Goal: Information Seeking & Learning: Learn about a topic

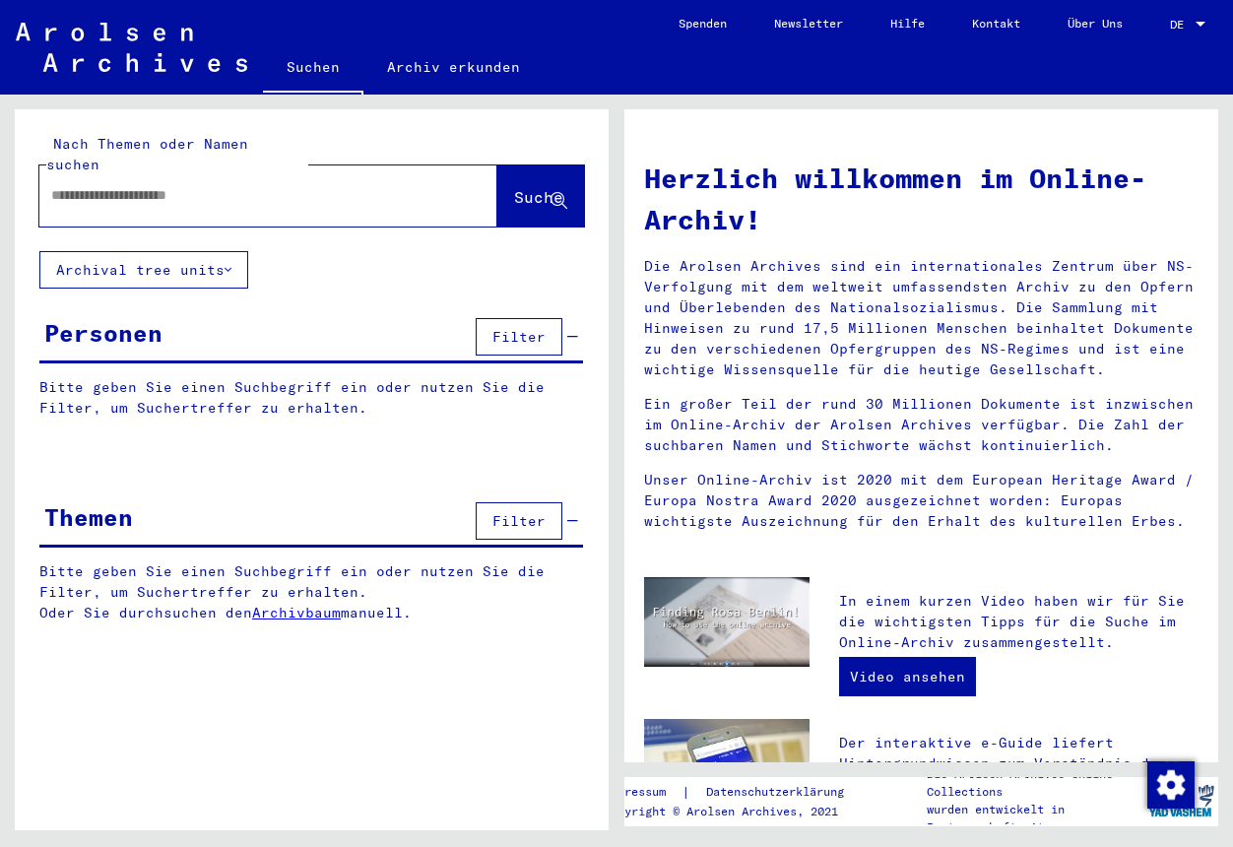
click at [192, 185] on input "text" at bounding box center [244, 195] width 387 height 21
type input "**********"
click at [514, 187] on span "Suche" at bounding box center [538, 197] width 49 height 20
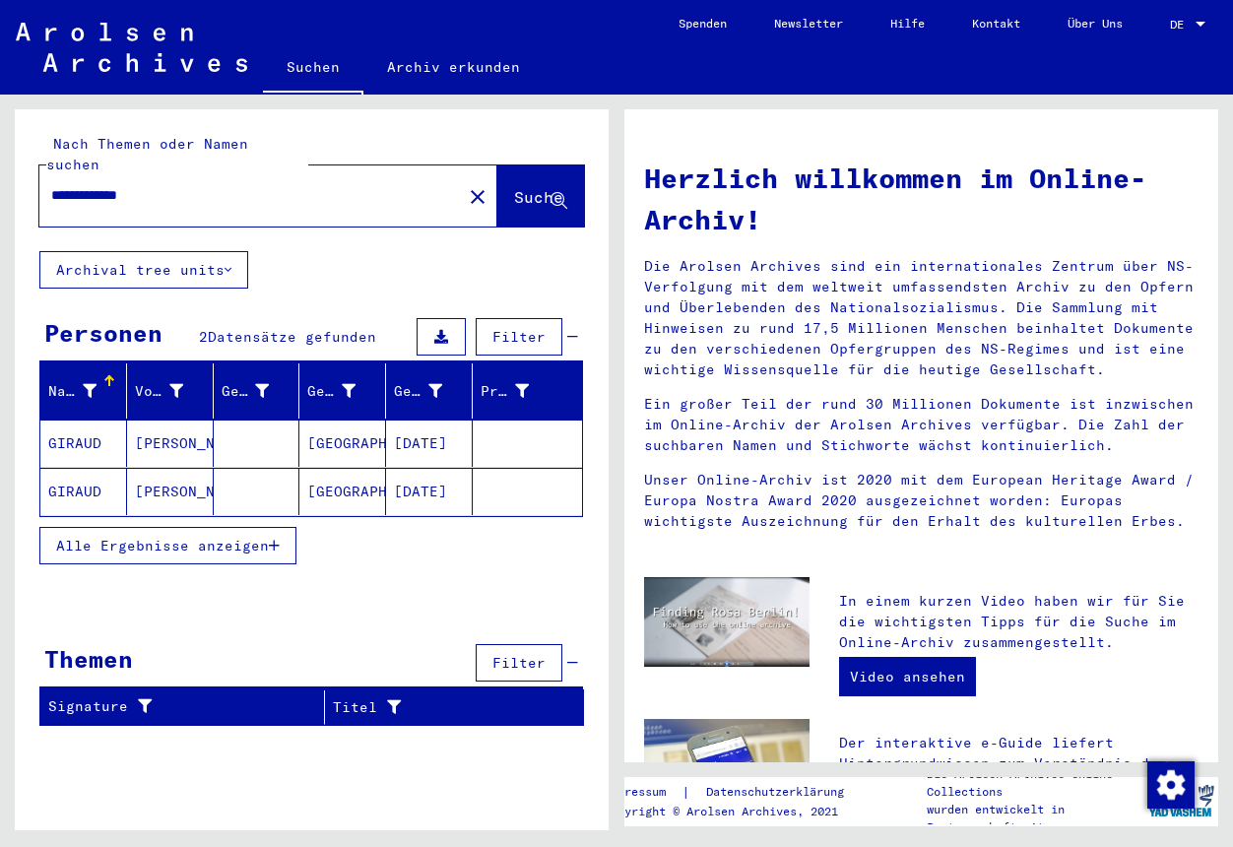
click at [162, 537] on span "Alle Ergebnisse anzeigen" at bounding box center [162, 546] width 213 height 18
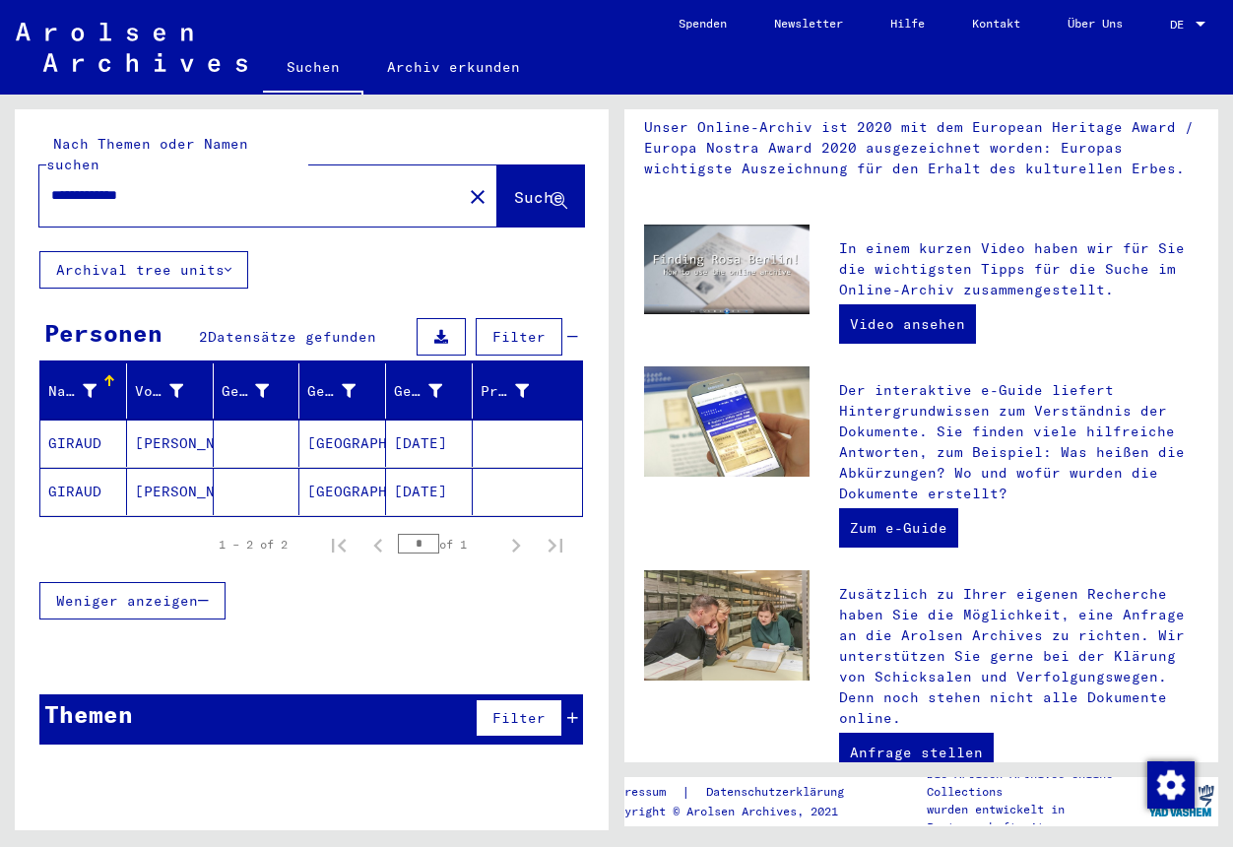
scroll to position [321, 0]
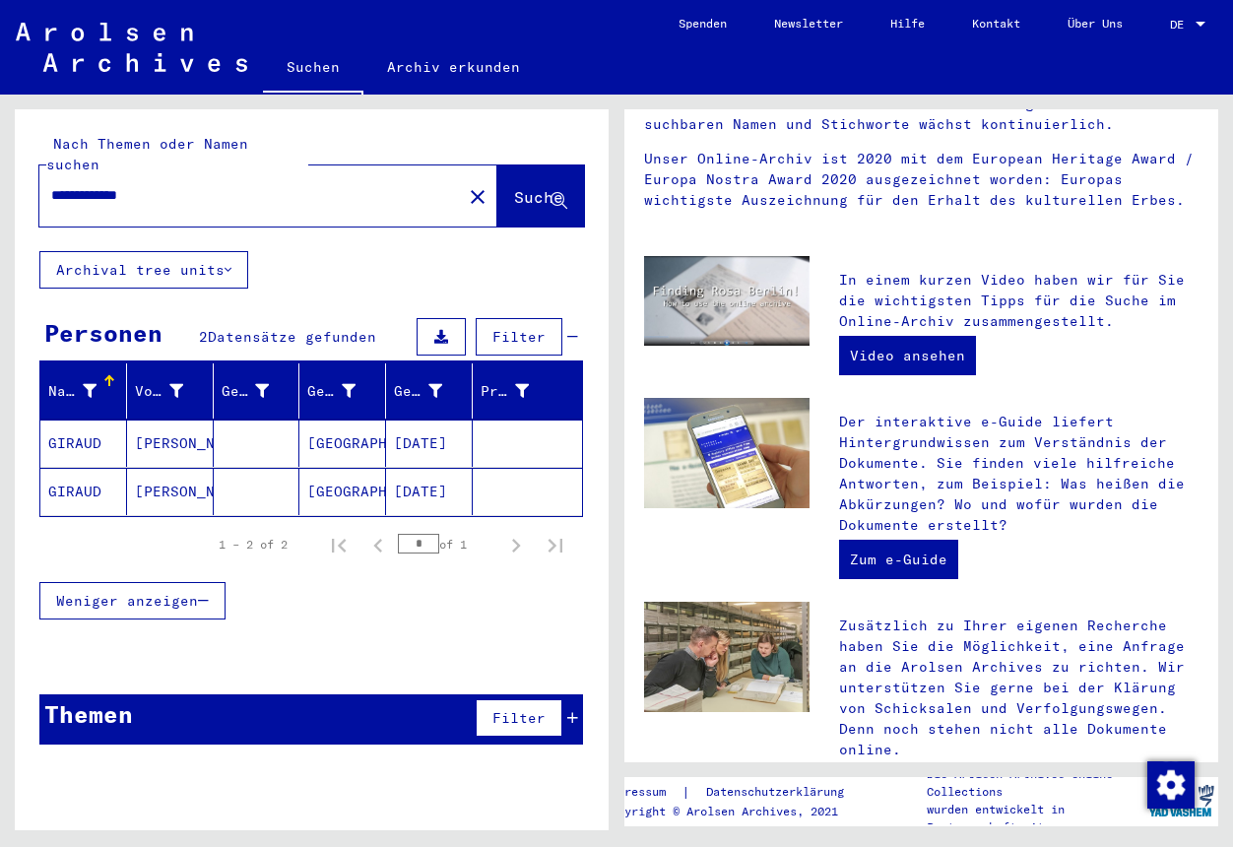
click at [76, 472] on mat-cell "GIRAUD" at bounding box center [83, 491] width 87 height 47
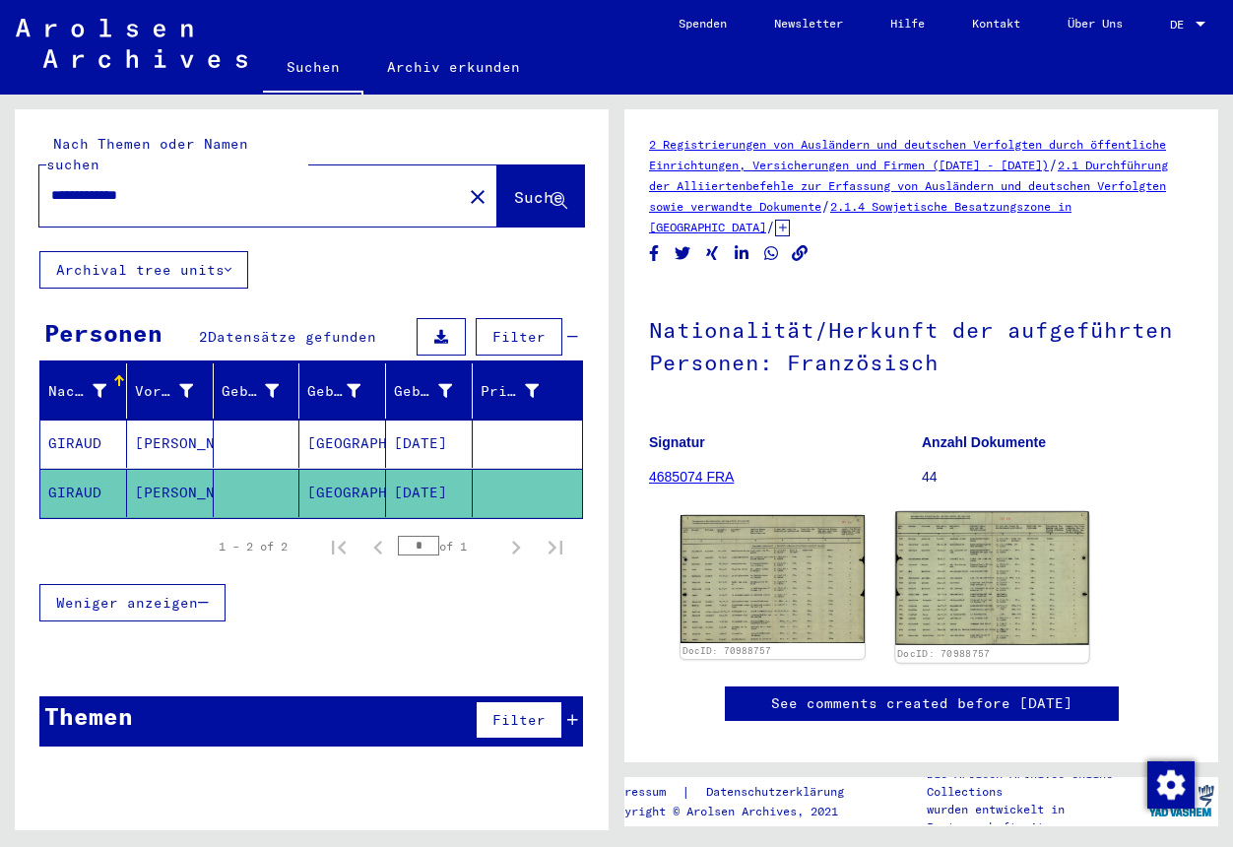
click at [1006, 594] on img at bounding box center [992, 579] width 193 height 134
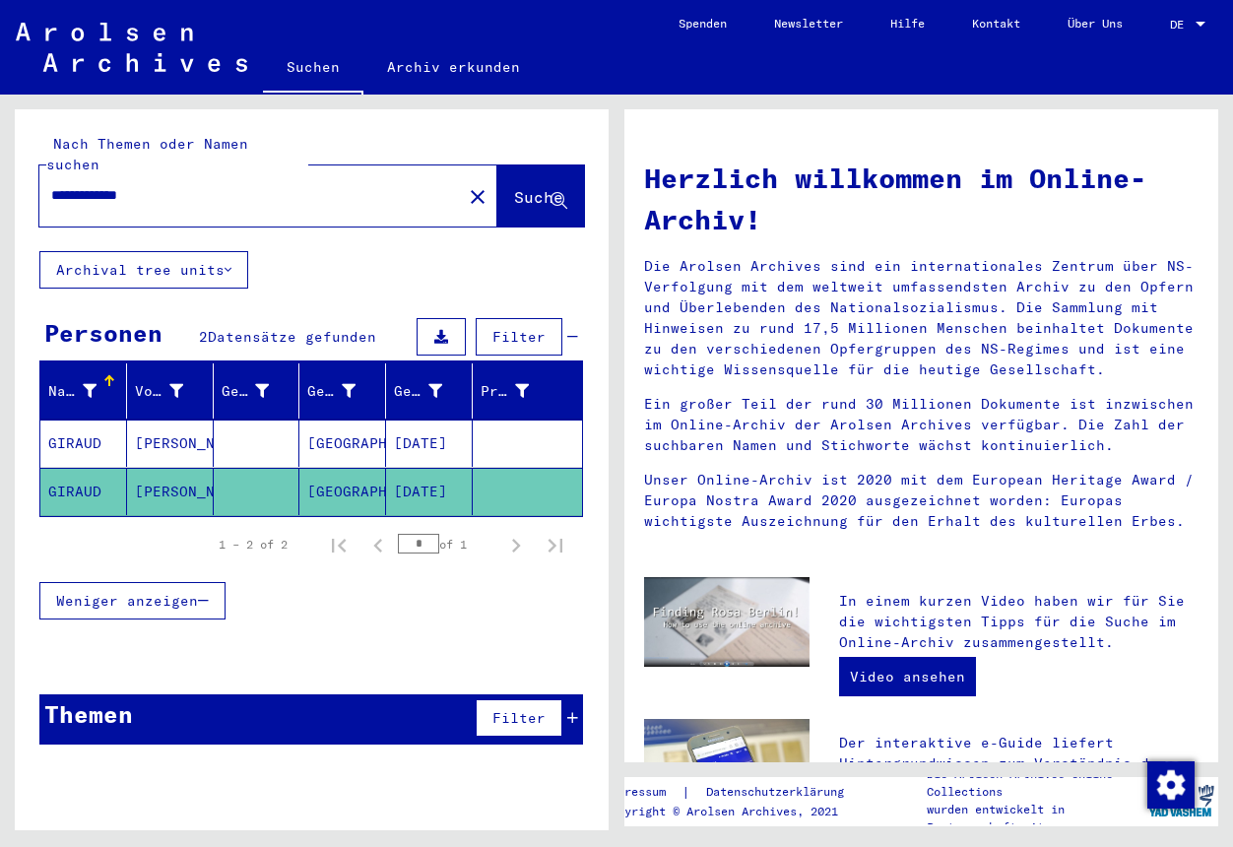
click at [167, 185] on input "**********" at bounding box center [244, 195] width 387 height 21
click at [466, 185] on mat-icon "close" at bounding box center [478, 197] width 24 height 24
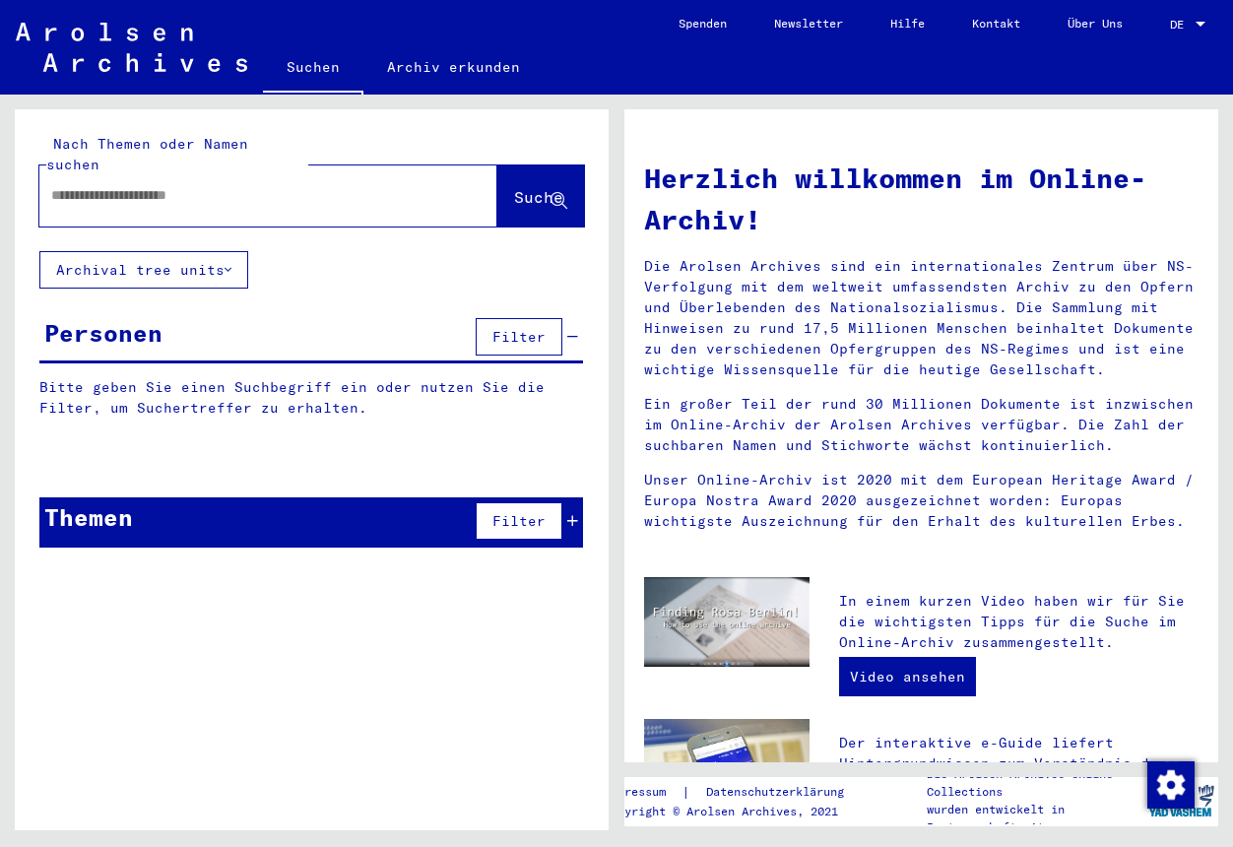
click at [77, 185] on input "text" at bounding box center [244, 195] width 387 height 21
click at [522, 187] on span "Suche" at bounding box center [538, 197] width 49 height 20
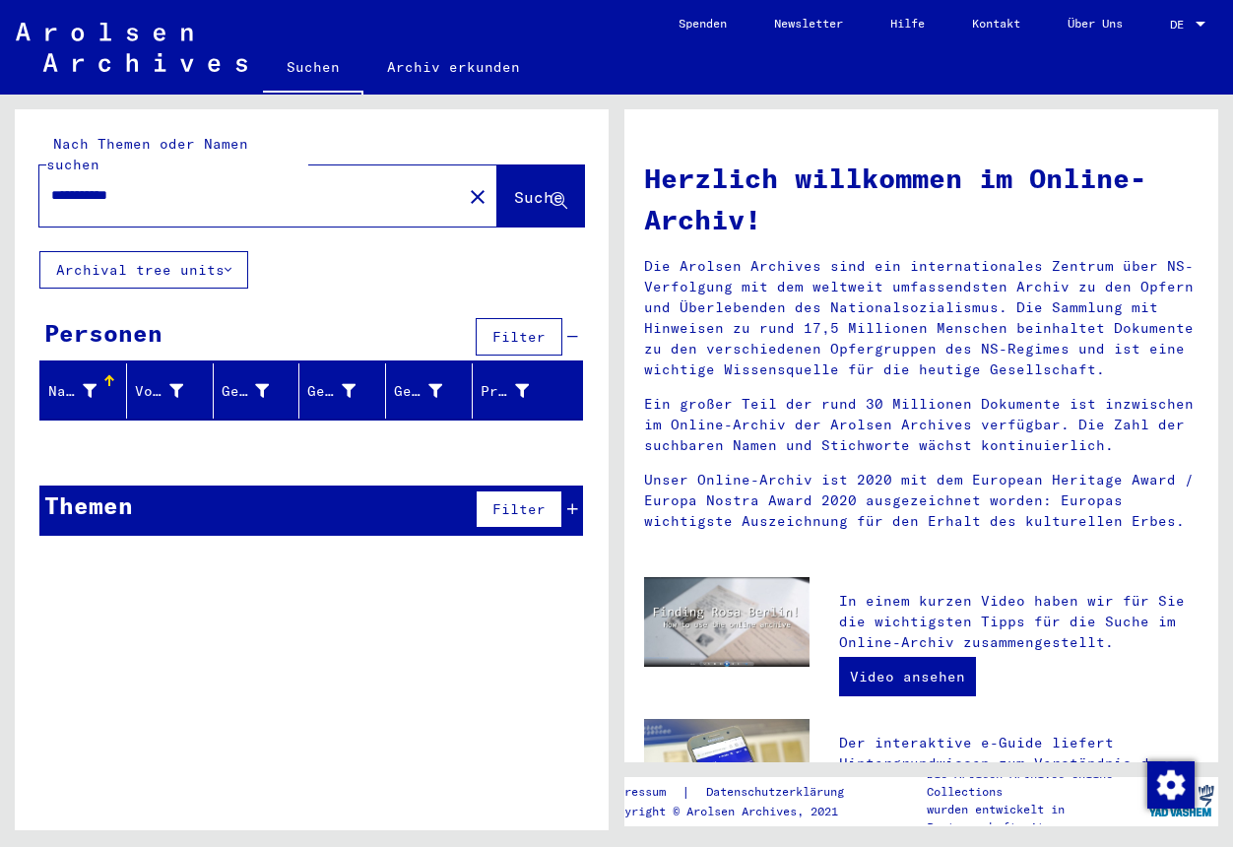
click at [234, 251] on button "Archival tree units" at bounding box center [143, 269] width 209 height 37
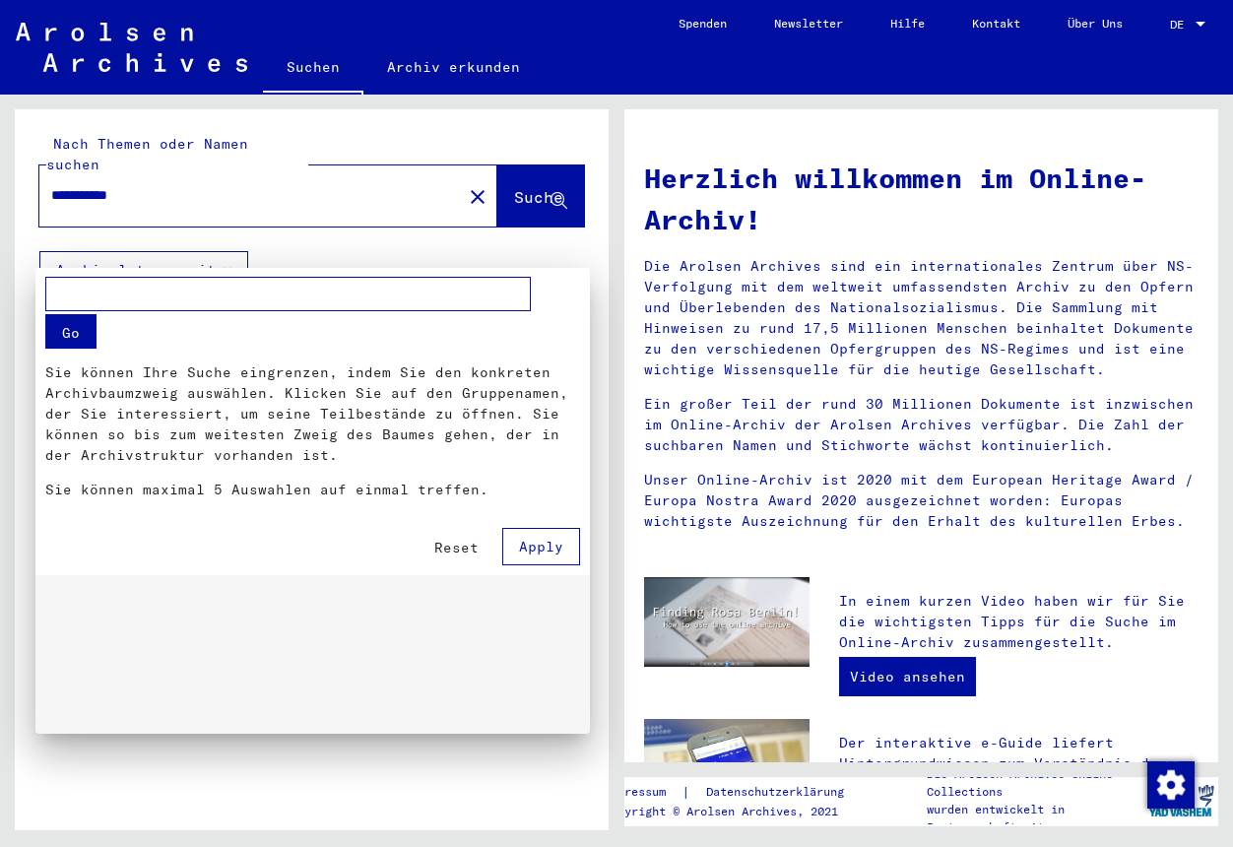
scroll to position [190, 0]
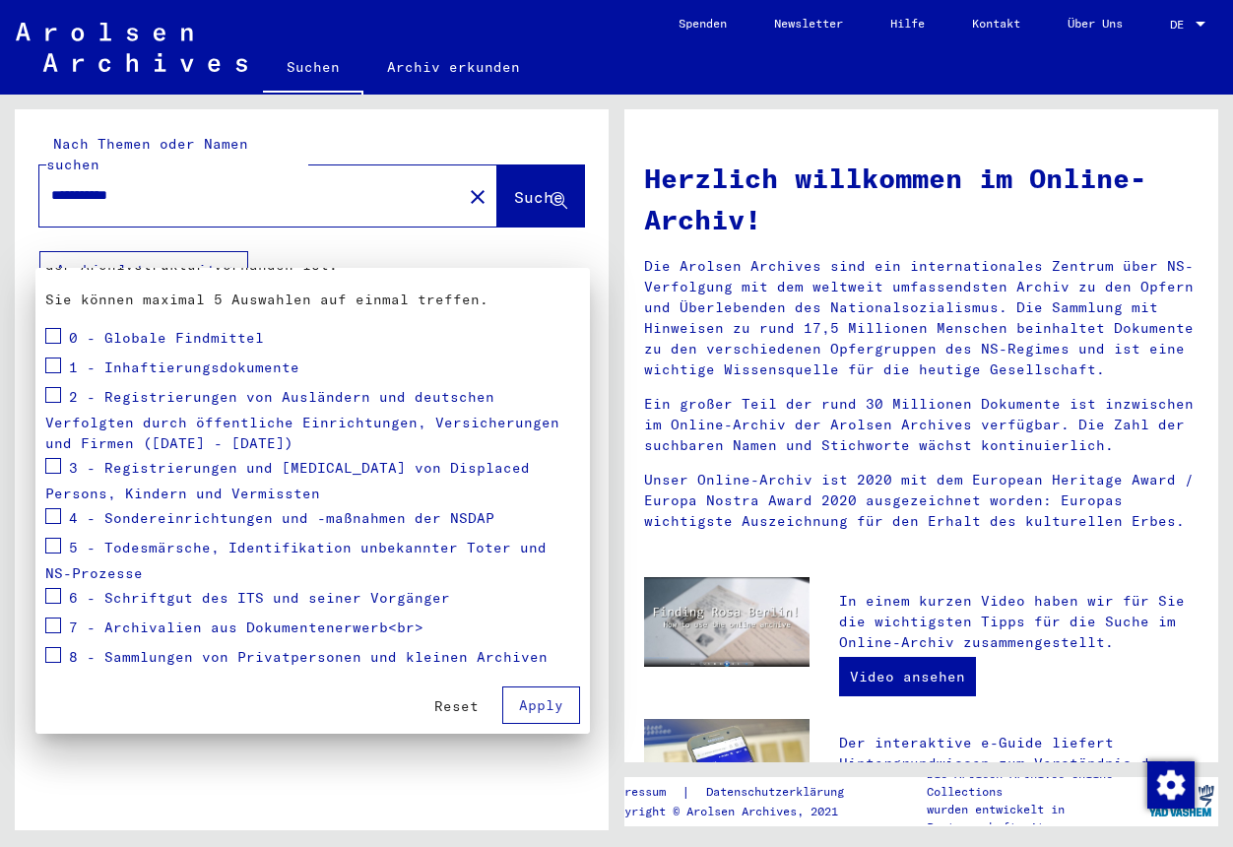
click at [232, 245] on div at bounding box center [616, 423] width 1233 height 847
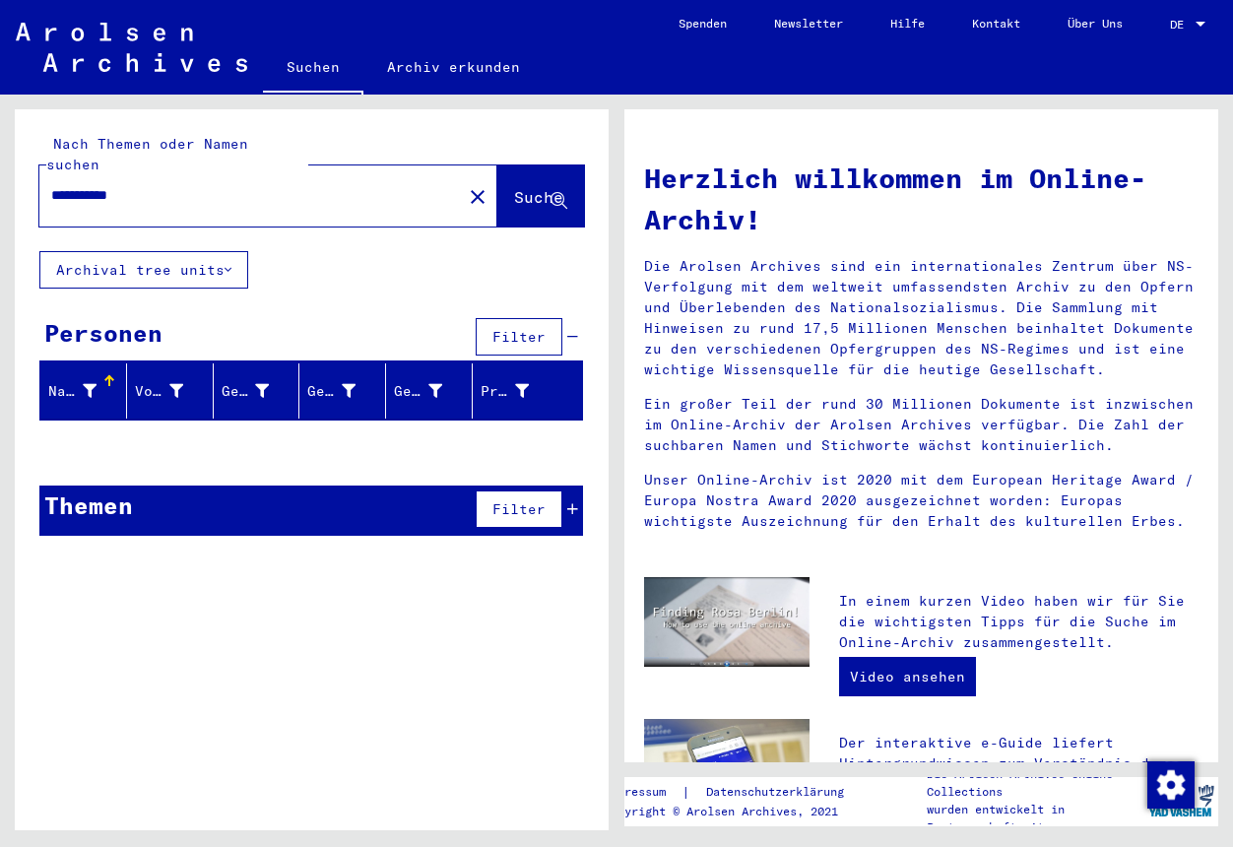
click at [137, 185] on input "**********" at bounding box center [244, 195] width 387 height 21
type input "**********"
click at [526, 187] on span "Suche" at bounding box center [538, 197] width 49 height 20
click at [435, 65] on link "Archiv erkunden" at bounding box center [454, 66] width 180 height 47
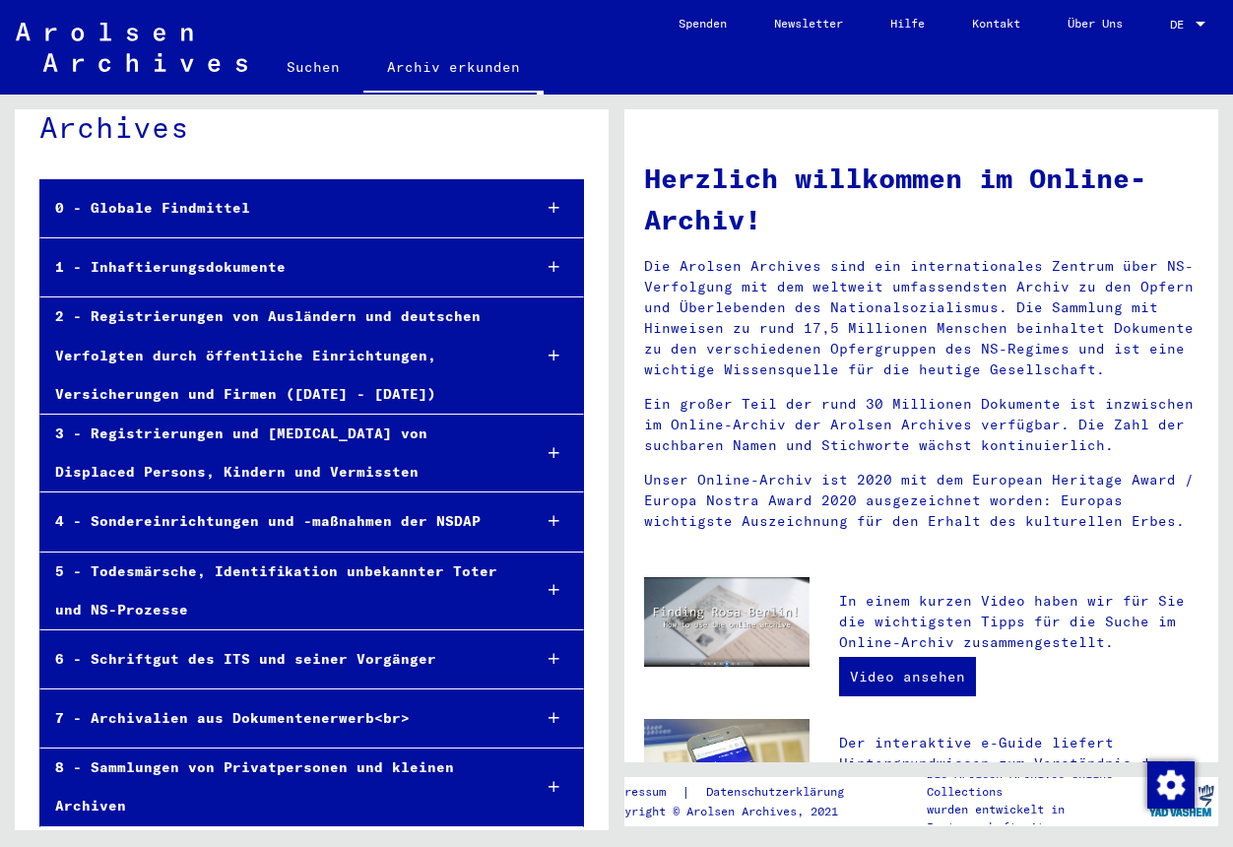
click at [550, 780] on icon at bounding box center [554, 787] width 11 height 14
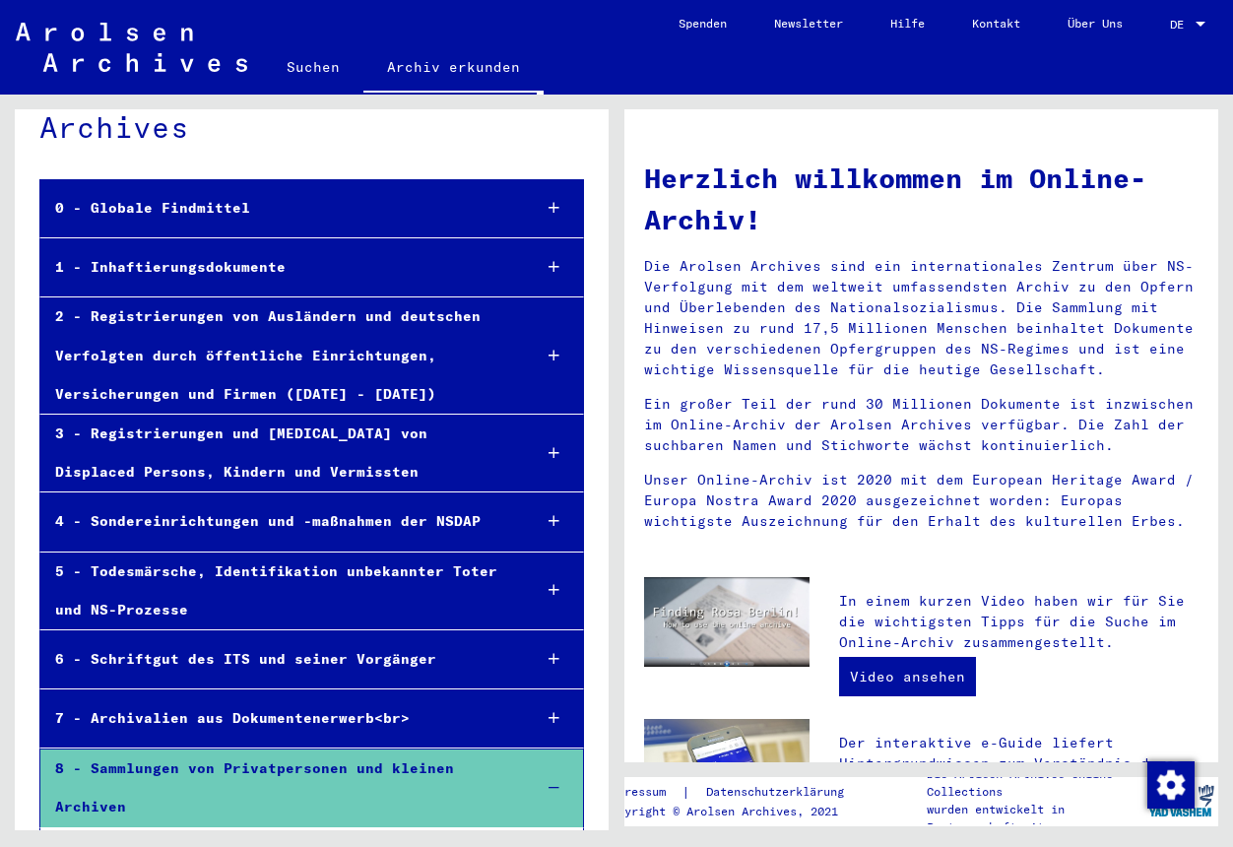
click at [352, 759] on div "8 - Sammlungen von Privatpersonen und kleinen Archiven" at bounding box center [277, 788] width 475 height 77
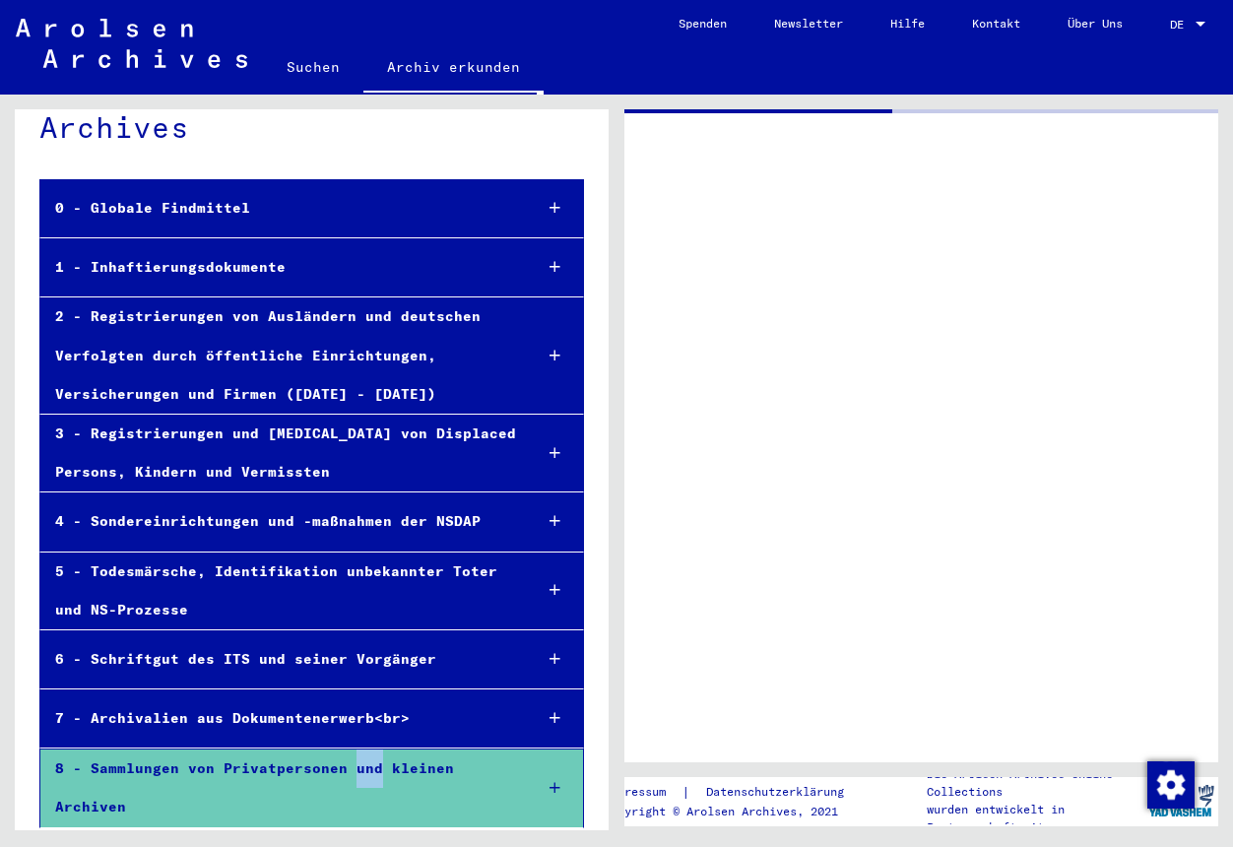
click at [352, 759] on div "8 - Sammlungen von Privatpersonen und kleinen Archiven" at bounding box center [278, 788] width 477 height 77
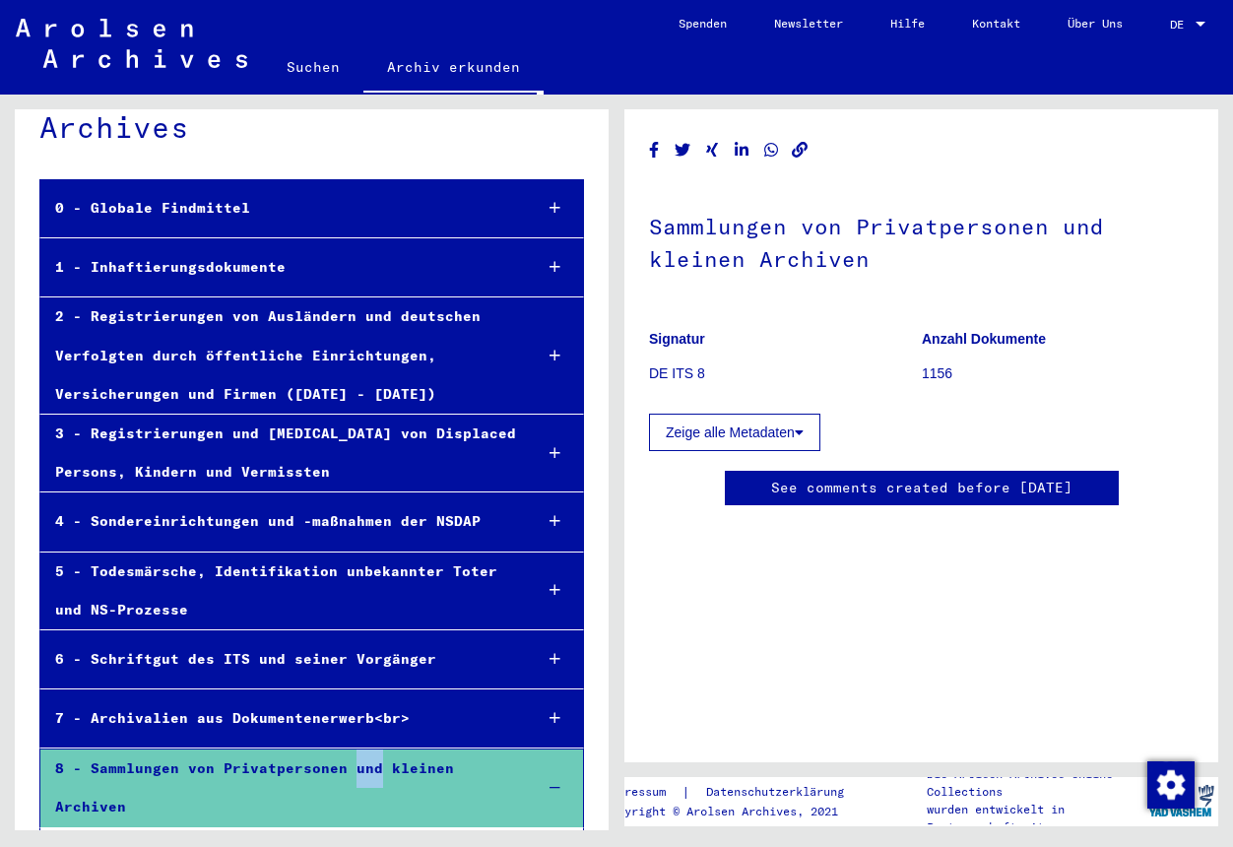
click at [801, 432] on icon at bounding box center [799, 433] width 9 height 14
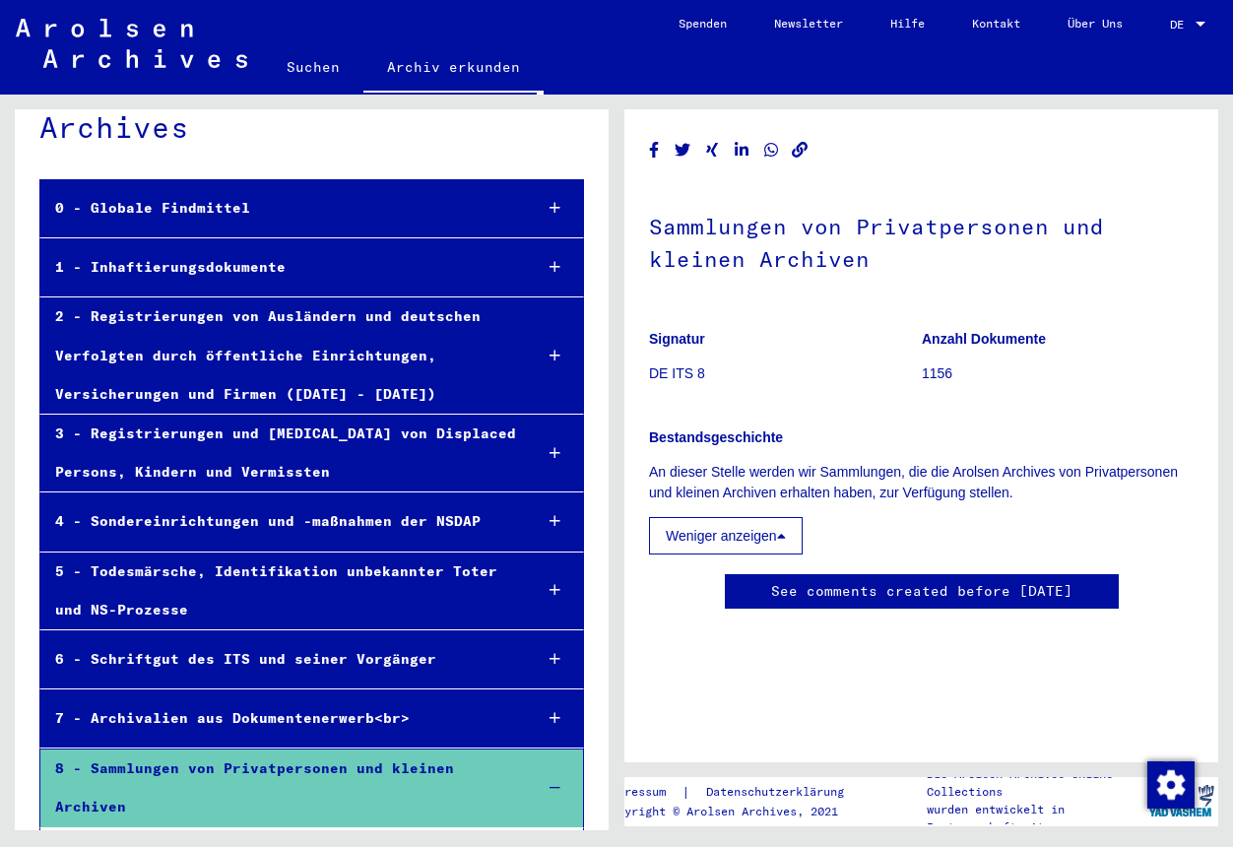
click at [857, 371] on p "DE ITS 8" at bounding box center [785, 374] width 272 height 21
click at [347, 652] on div "6 - Schriftgut des ITS und seiner Vorgänger" at bounding box center [278, 659] width 477 height 38
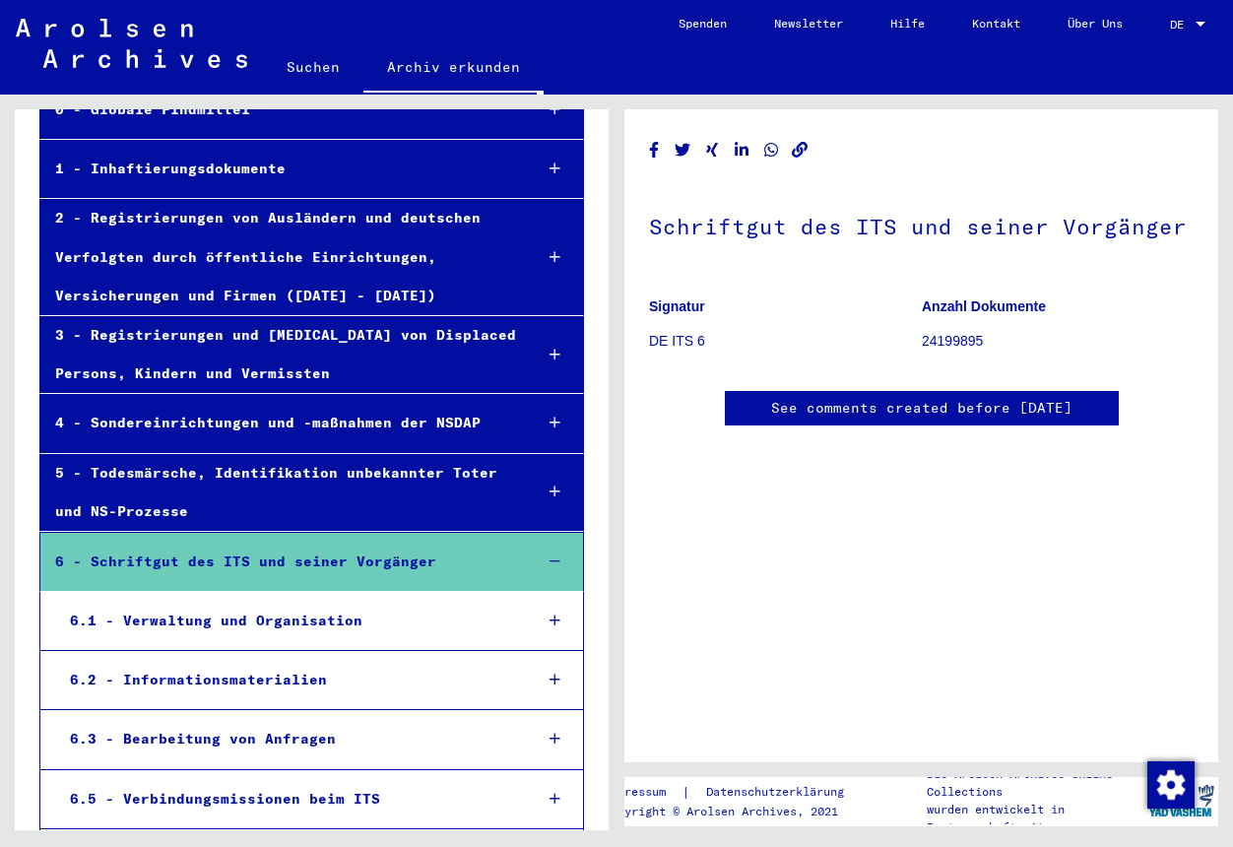
scroll to position [166, 0]
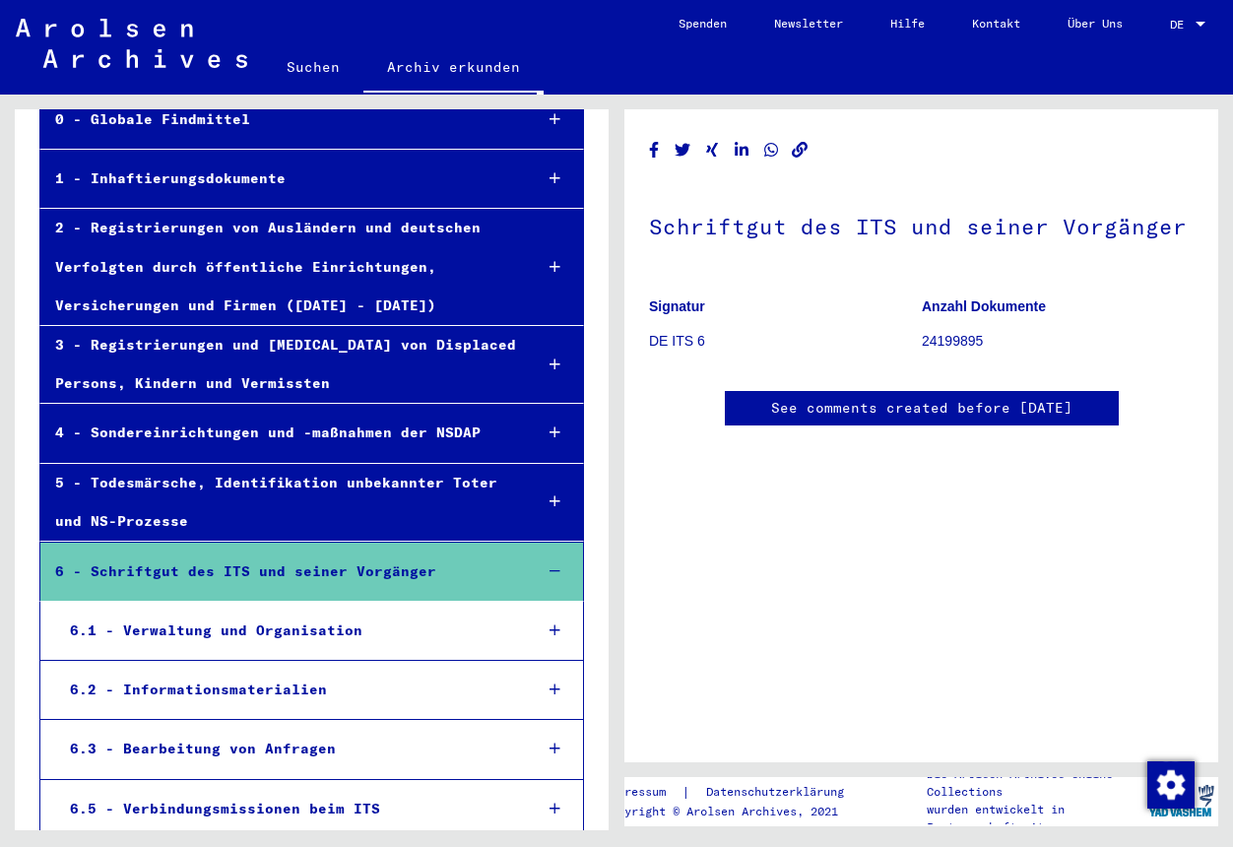
click at [547, 558] on div at bounding box center [555, 572] width 56 height 58
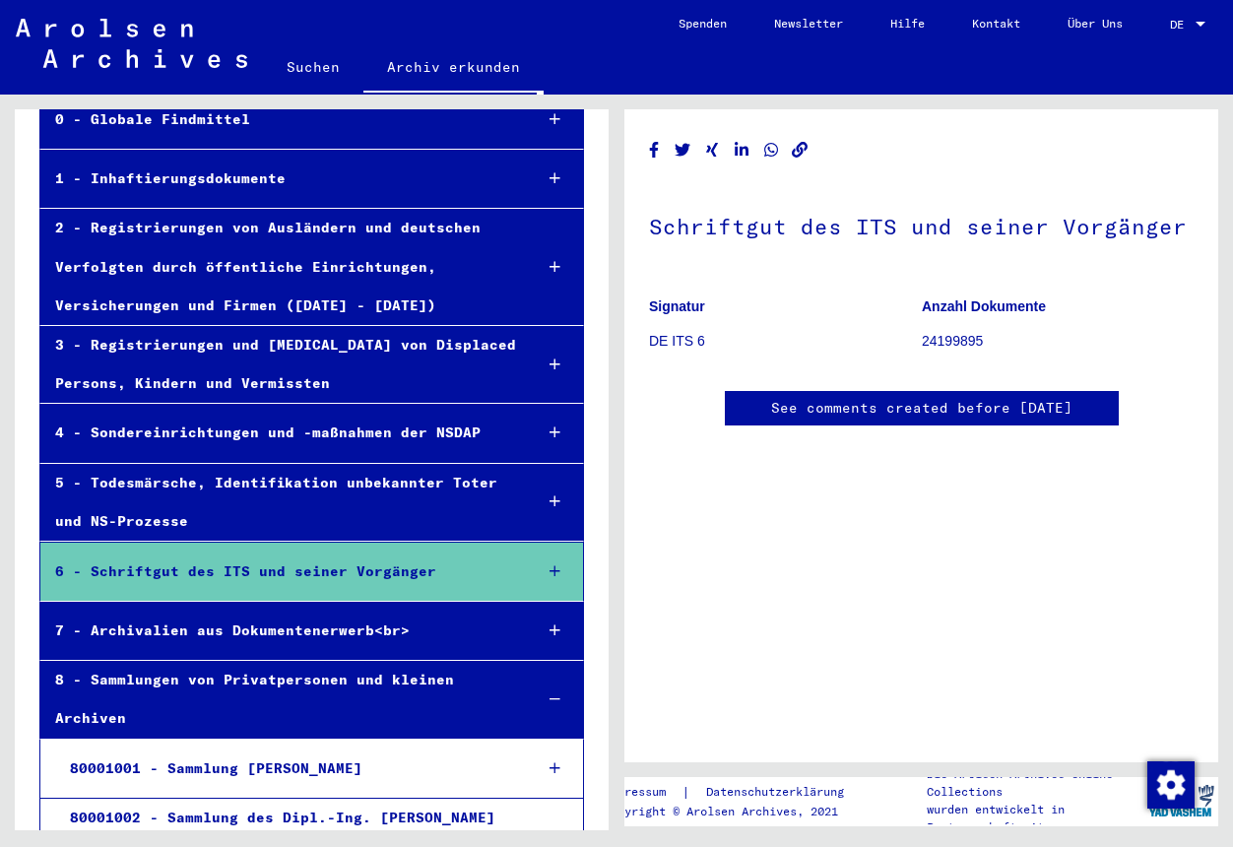
click at [460, 375] on div "3 - Registrierungen und [MEDICAL_DATA] von Displaced Persons, Kindern und Vermi…" at bounding box center [278, 364] width 477 height 77
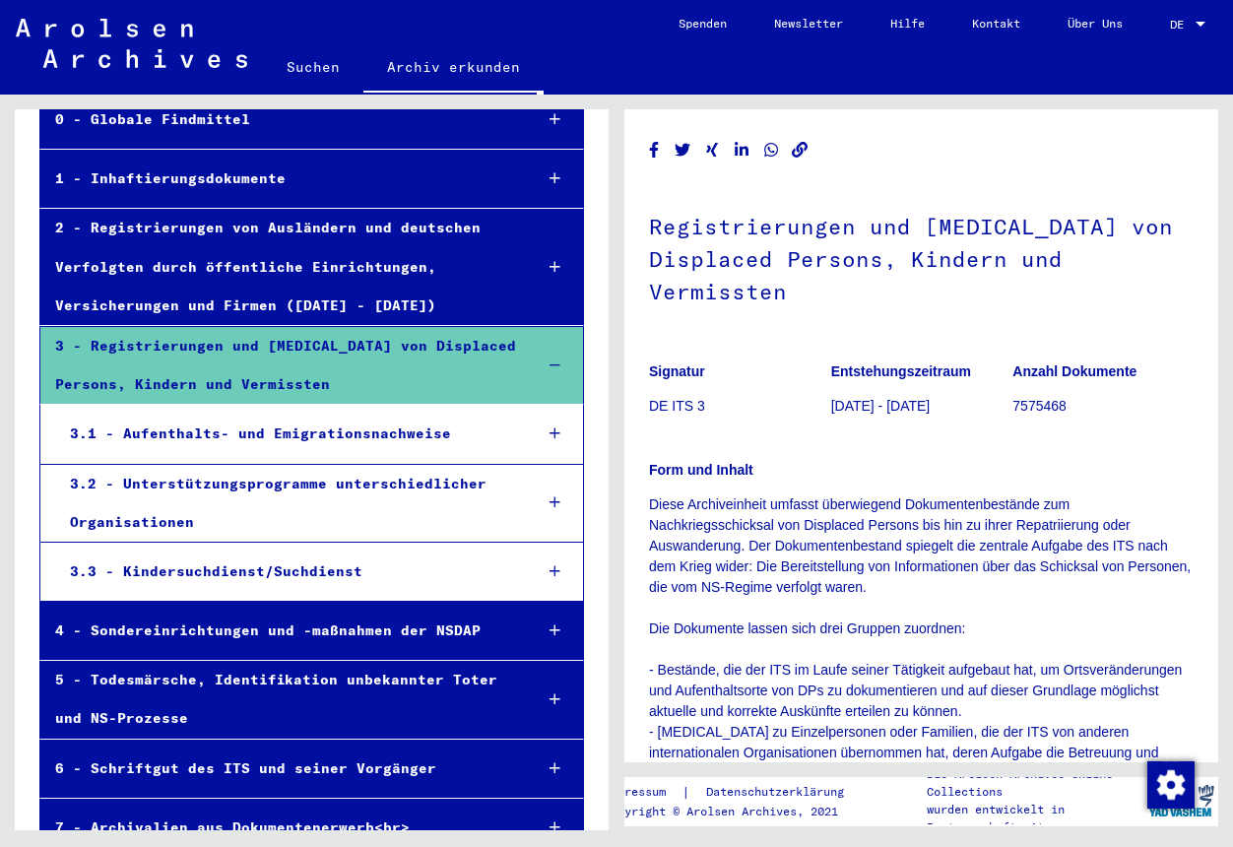
click at [460, 375] on div "3 - Registrierungen und [MEDICAL_DATA] von Displaced Persons, Kindern und Vermi…" at bounding box center [278, 365] width 477 height 77
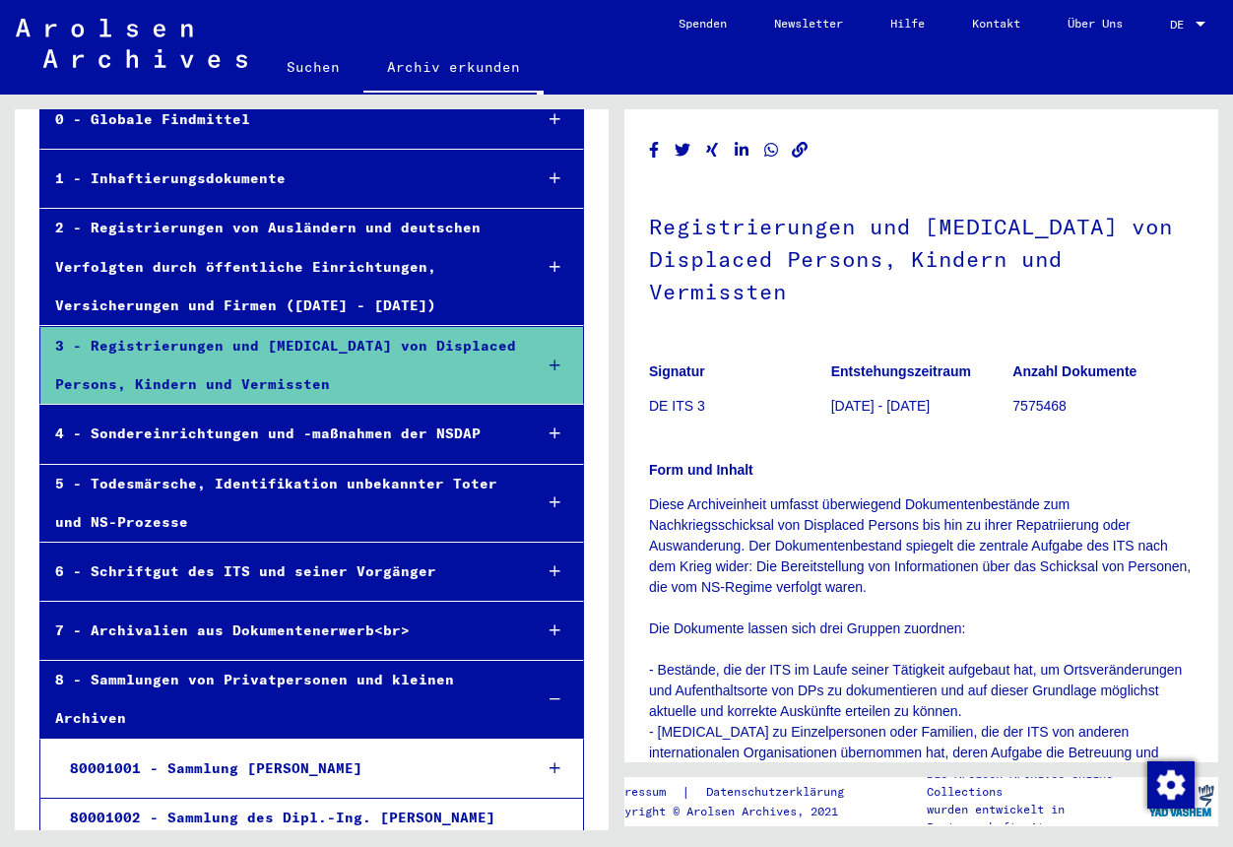
click at [415, 250] on div "2 - Registrierungen von Ausländern und deutschen Verfolgten durch öffentliche E…" at bounding box center [278, 267] width 477 height 116
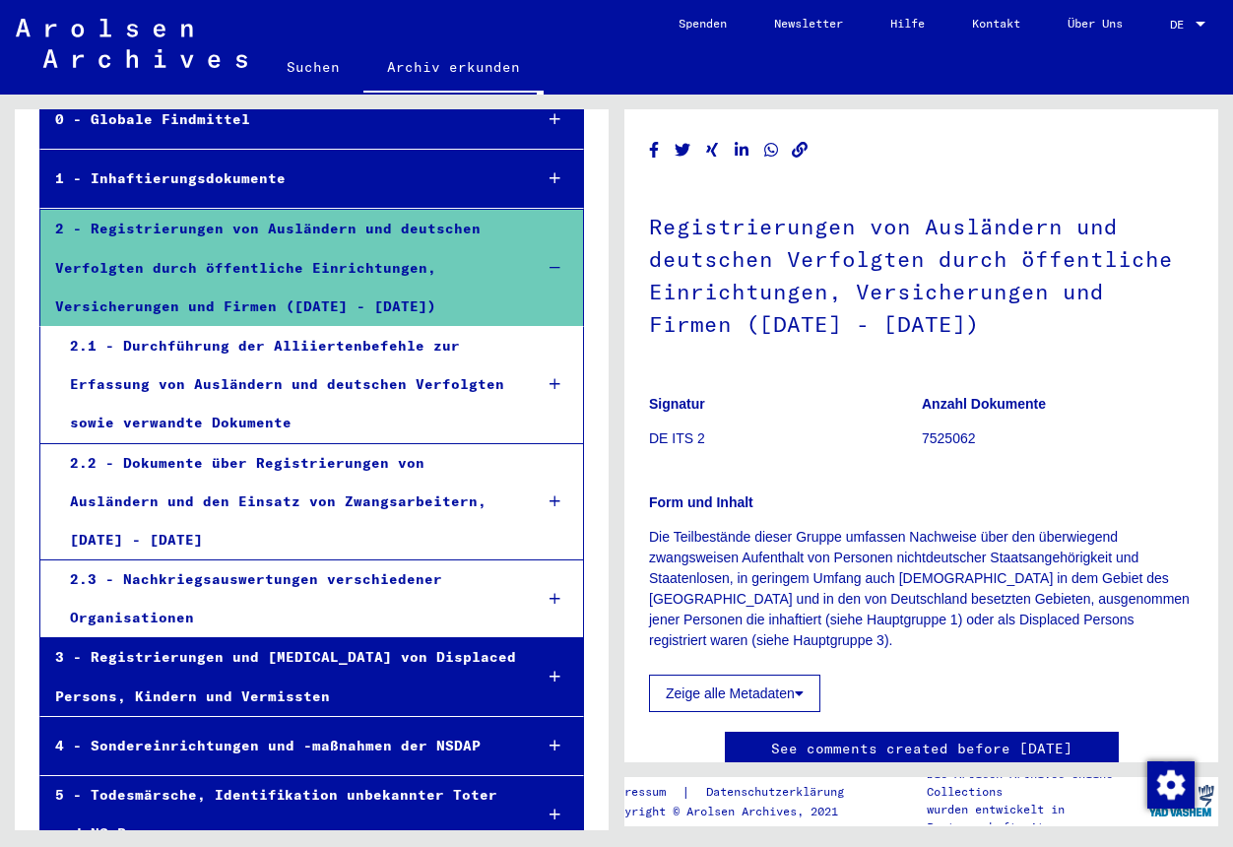
click at [556, 495] on icon at bounding box center [555, 502] width 11 height 14
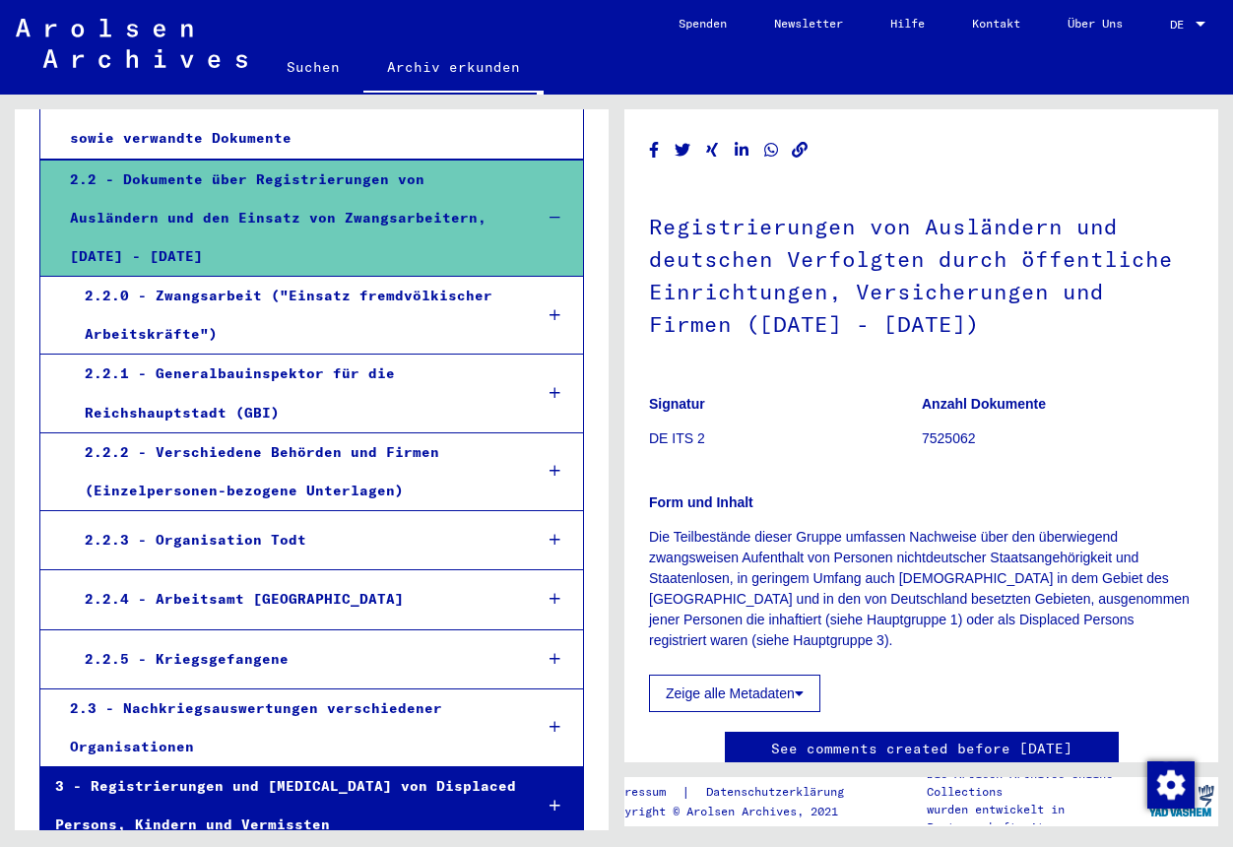
scroll to position [474, 0]
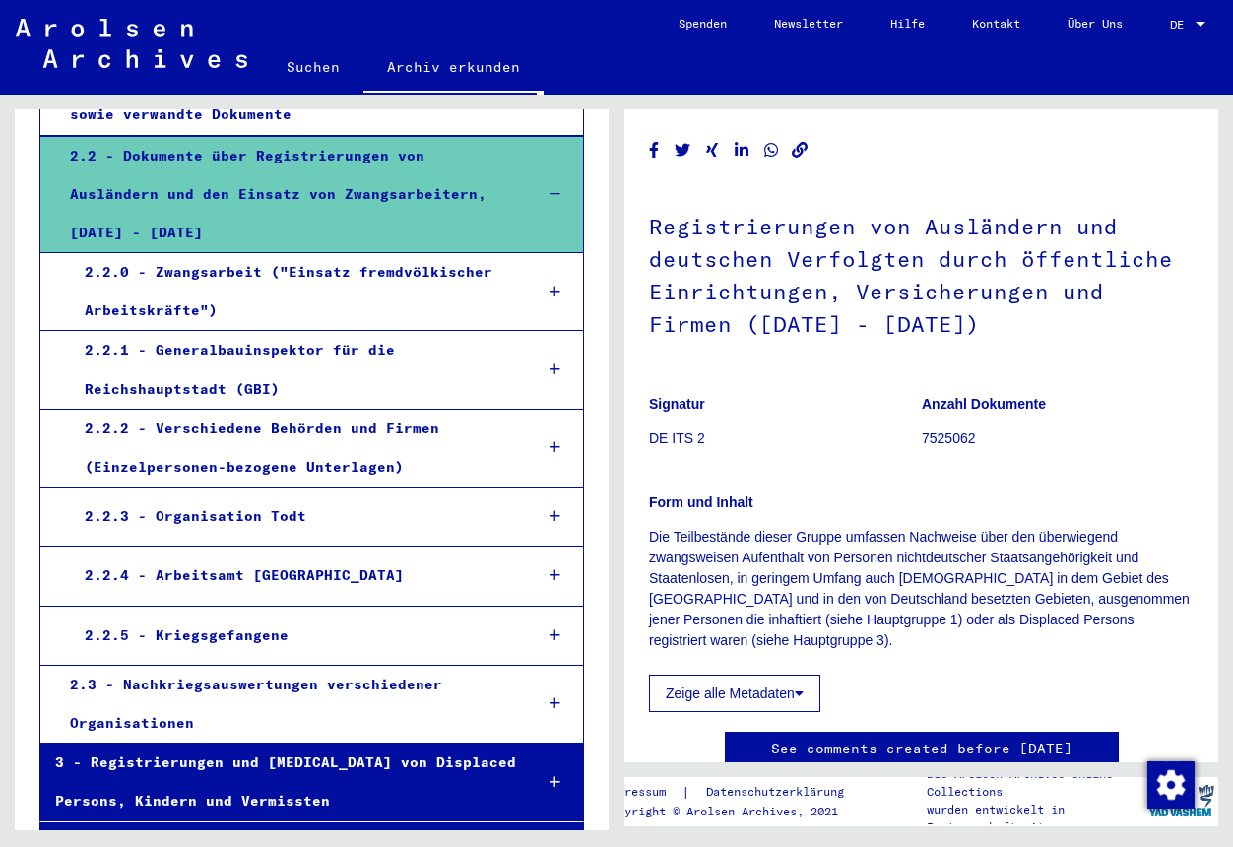
click at [556, 629] on icon at bounding box center [555, 636] width 11 height 14
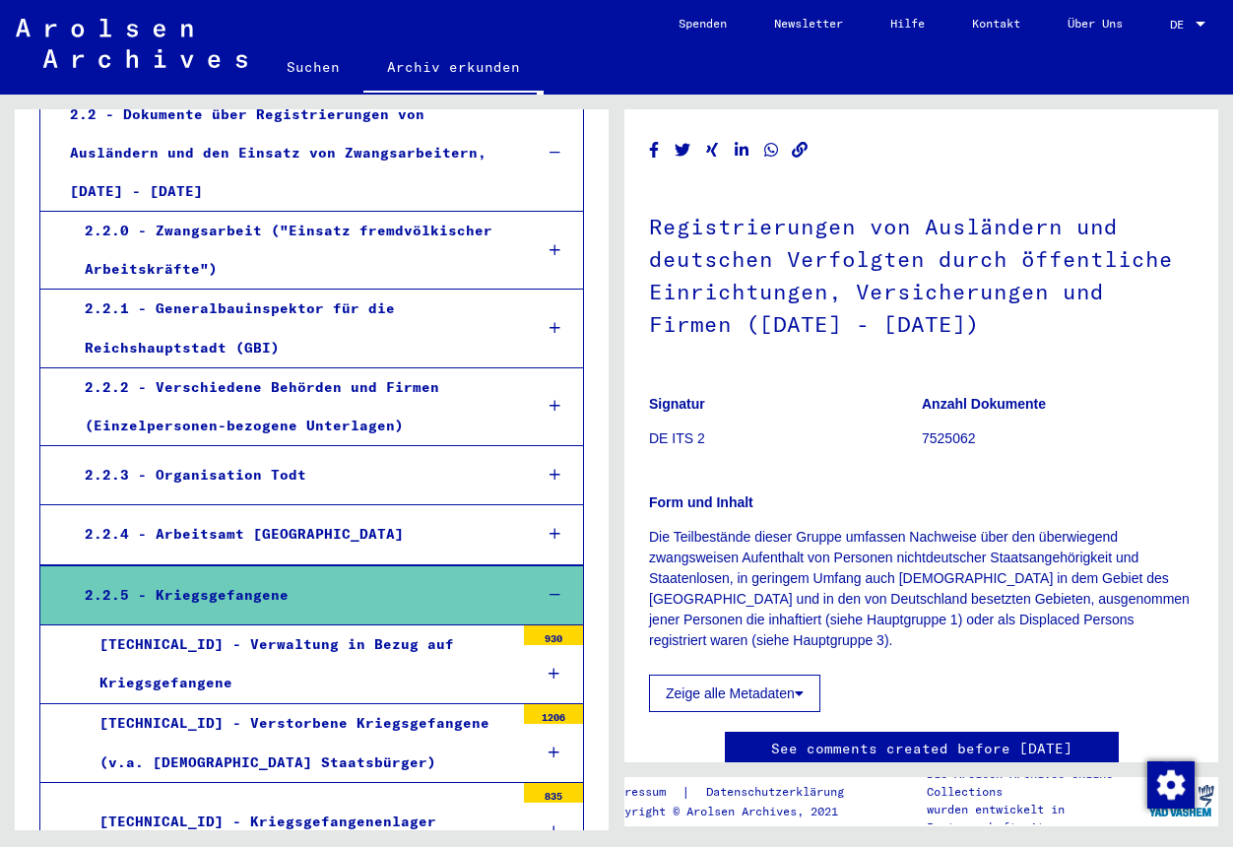
scroll to position [484, 0]
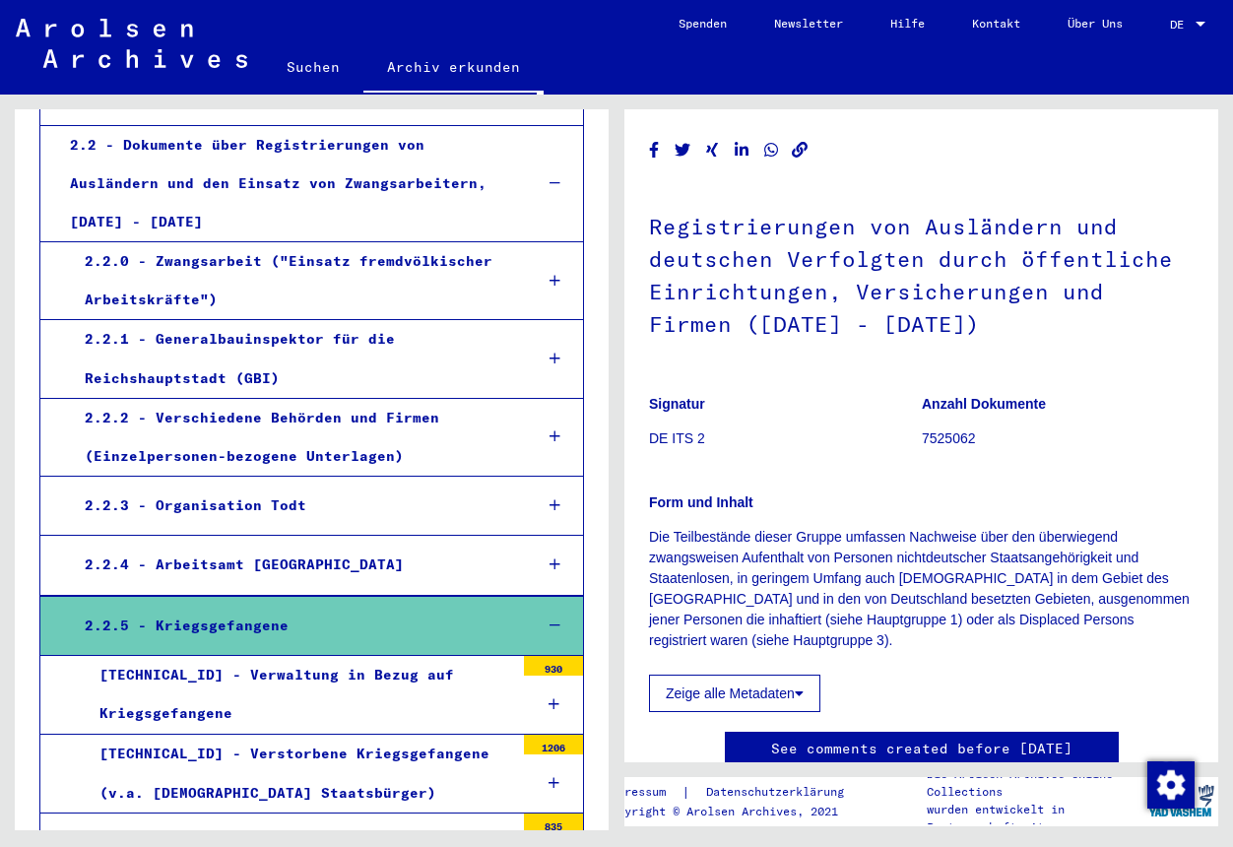
click at [559, 597] on div at bounding box center [555, 626] width 56 height 58
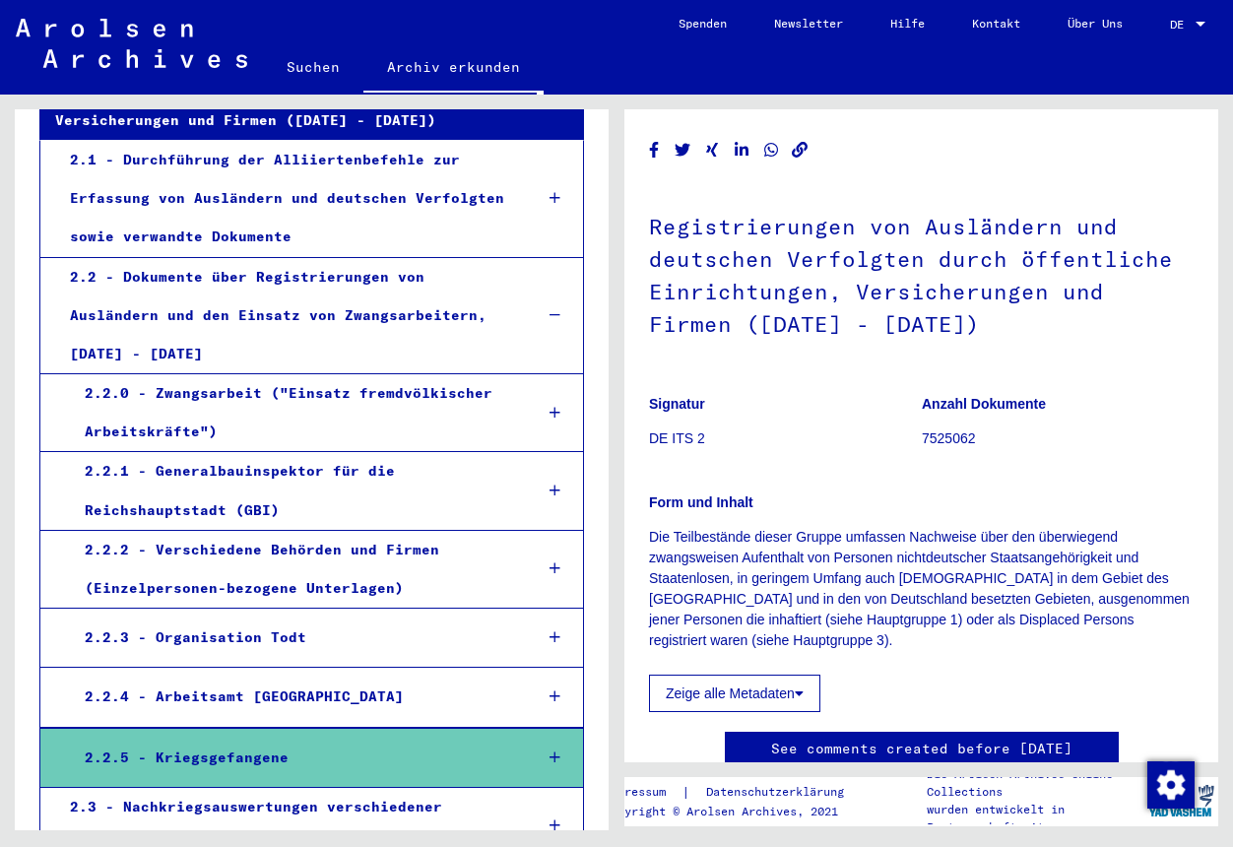
scroll to position [360, 0]
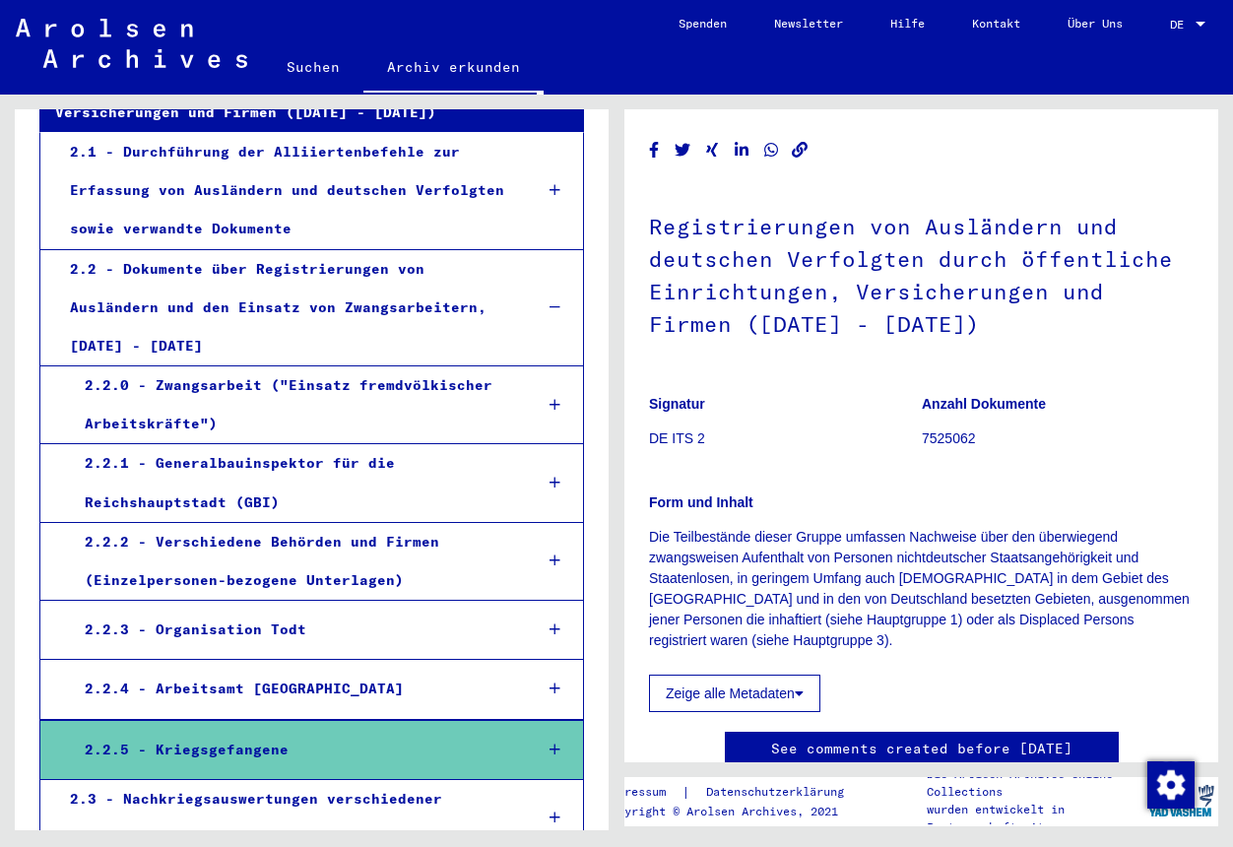
click at [557, 554] on icon at bounding box center [555, 561] width 11 height 14
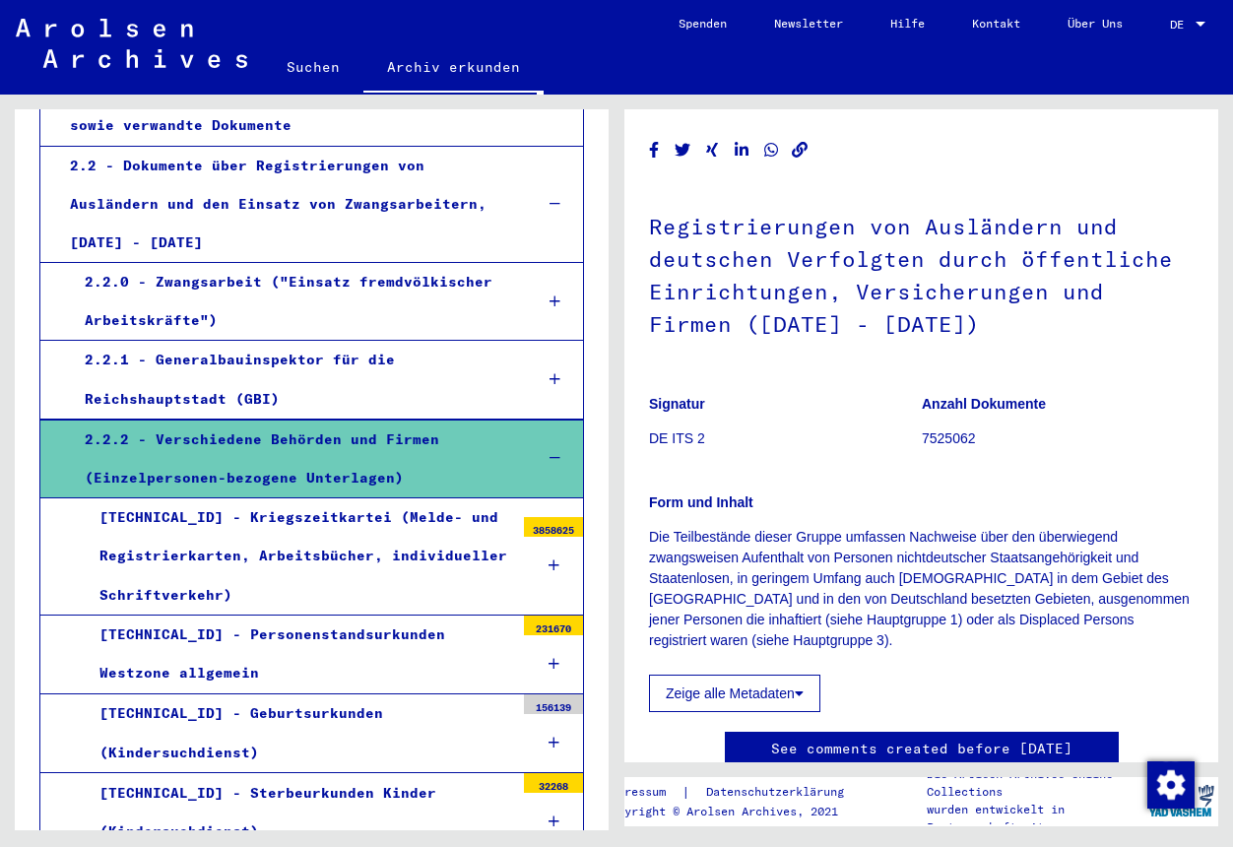
scroll to position [445, 0]
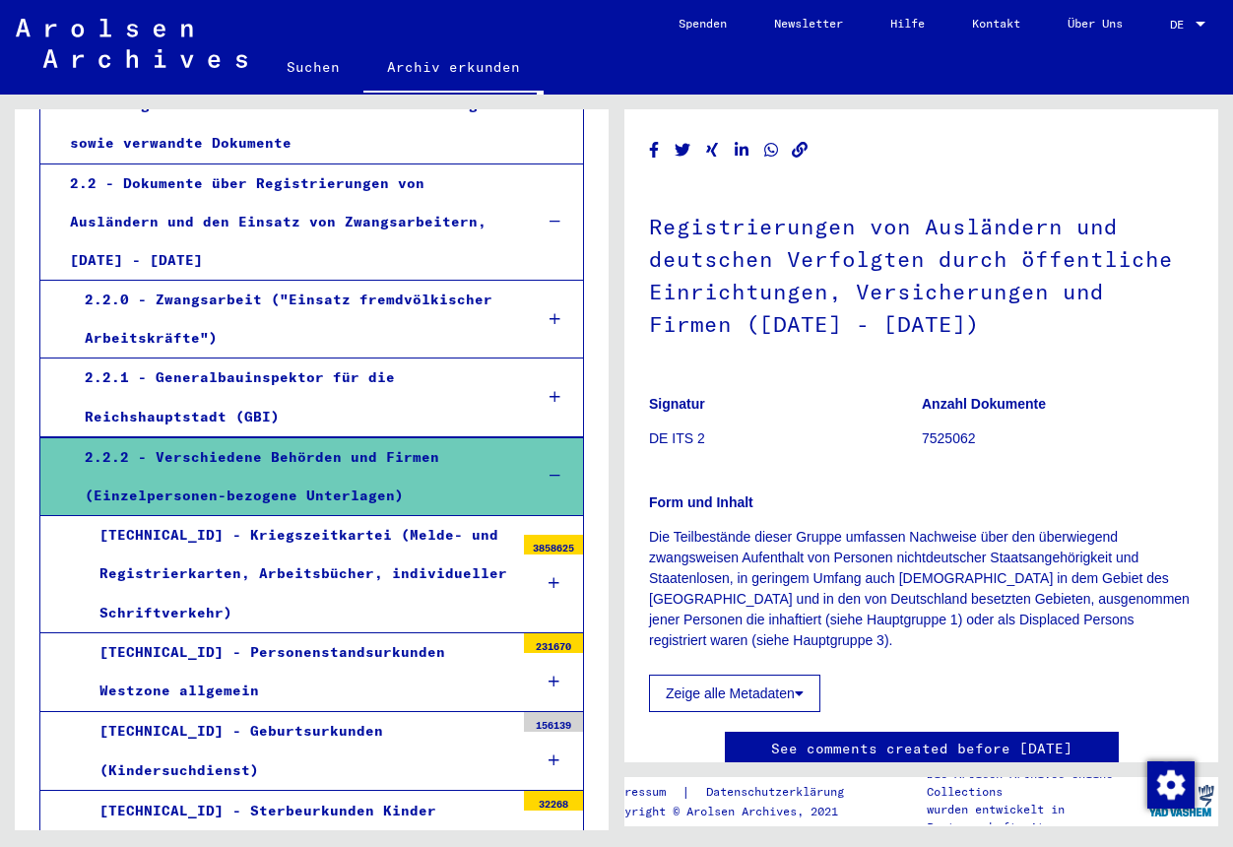
click at [558, 469] on icon at bounding box center [555, 476] width 11 height 14
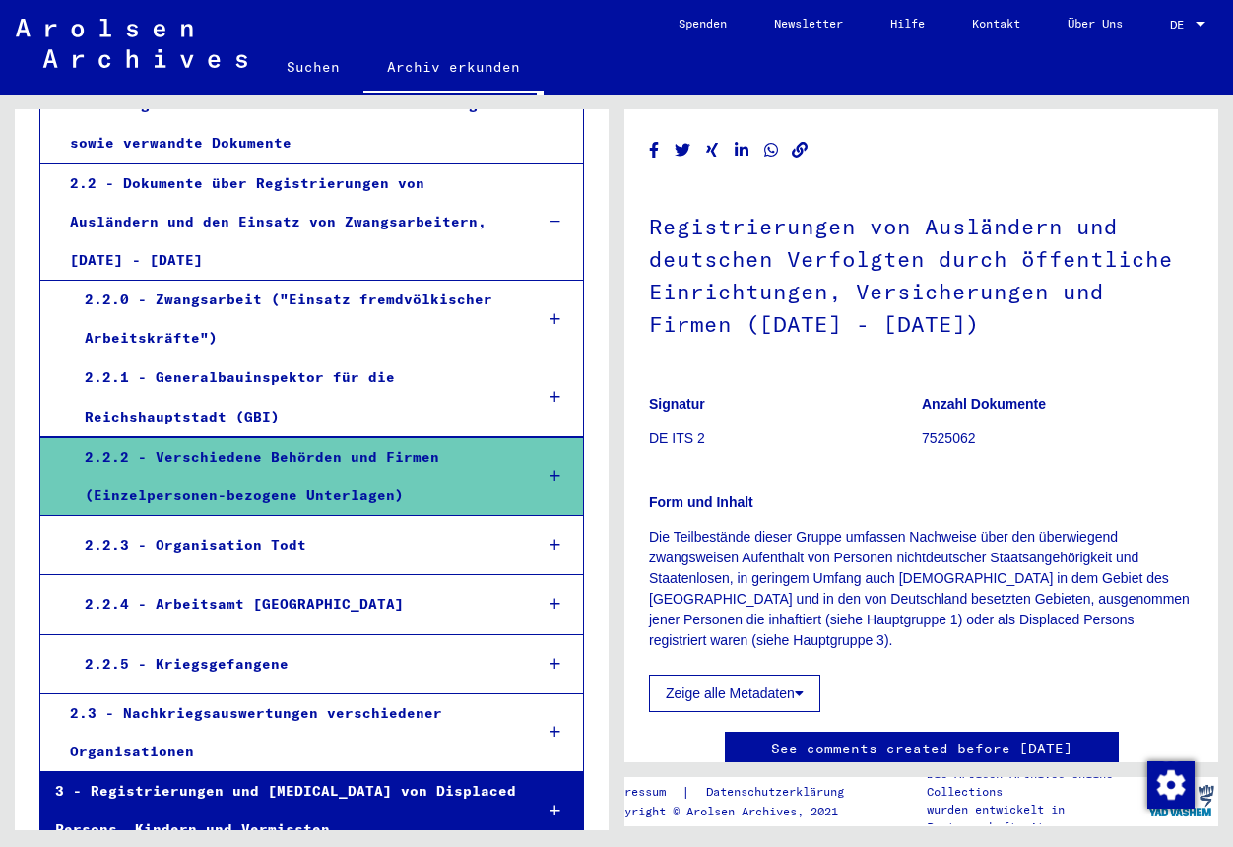
click at [558, 312] on icon at bounding box center [555, 319] width 11 height 14
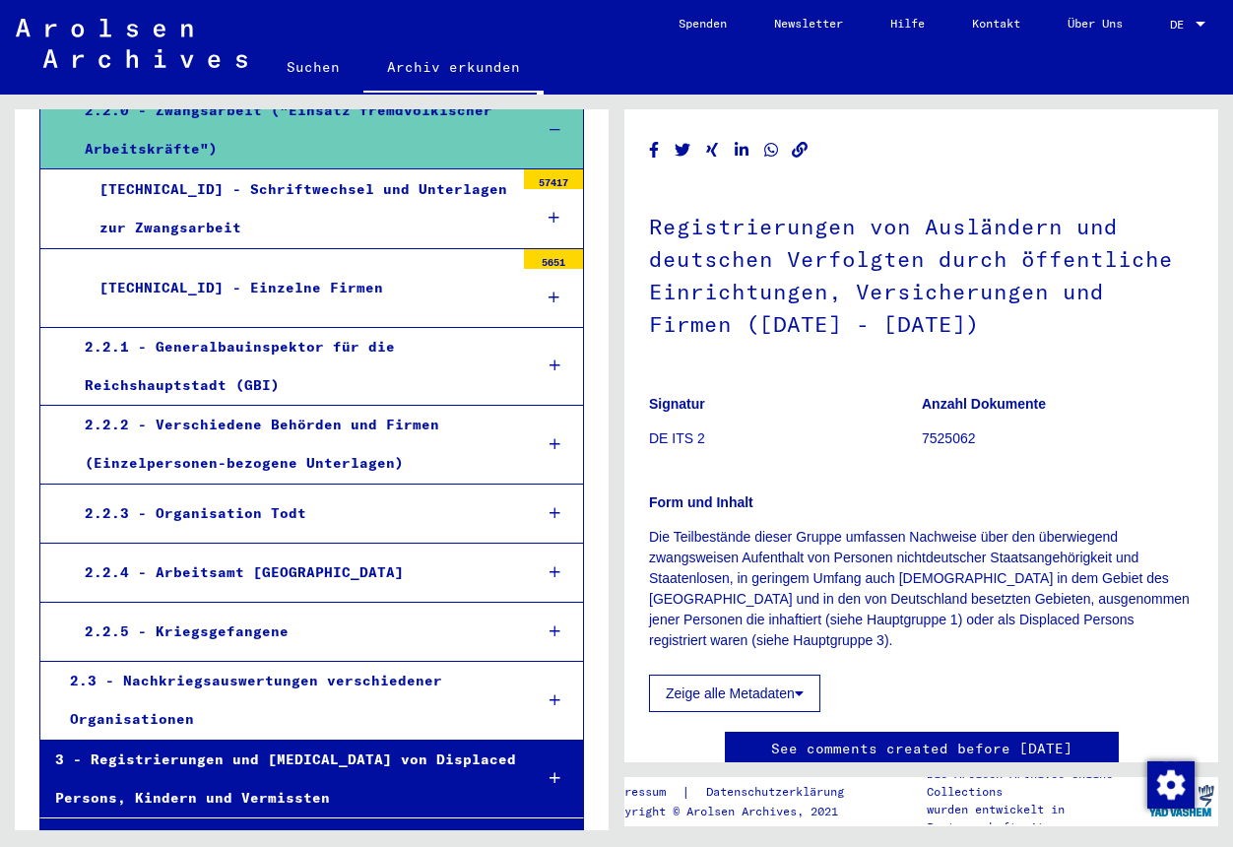
scroll to position [657, 0]
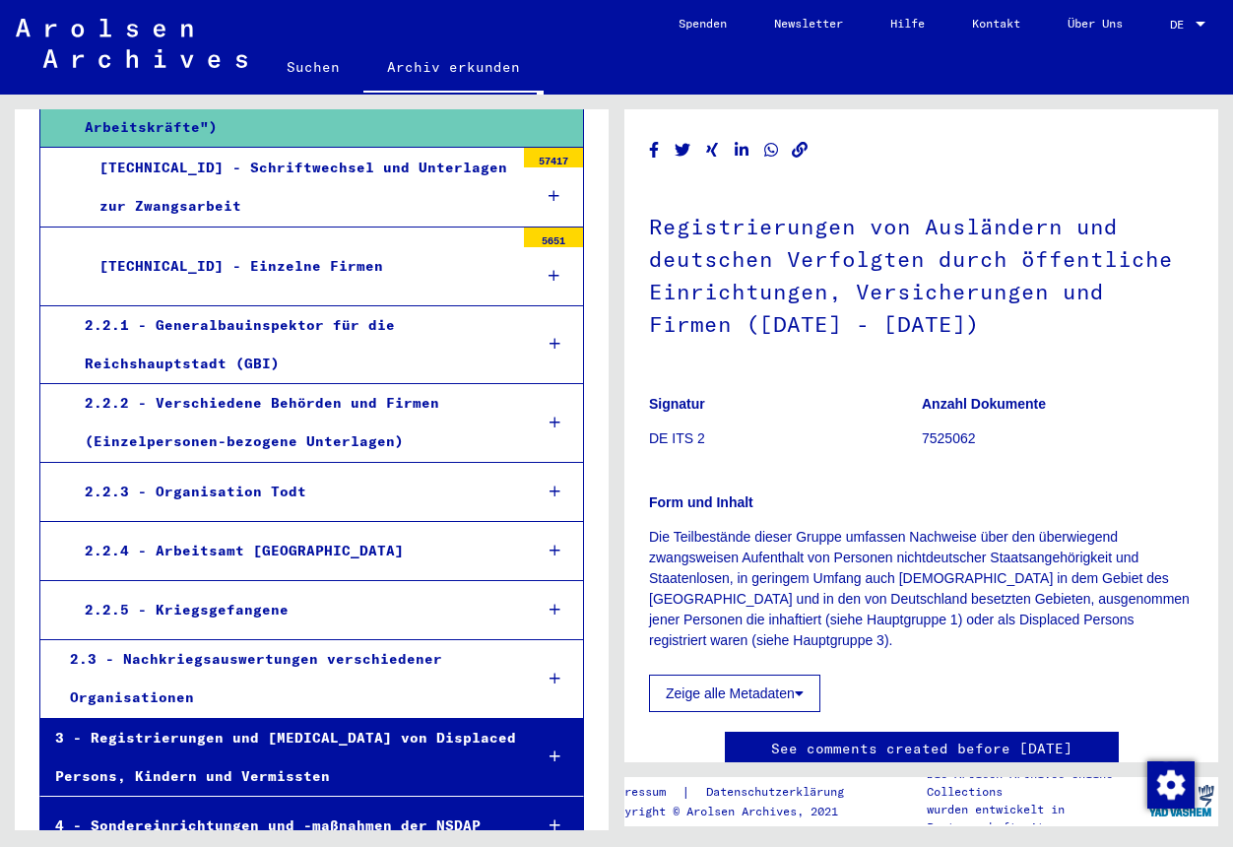
click at [554, 603] on icon at bounding box center [555, 610] width 11 height 14
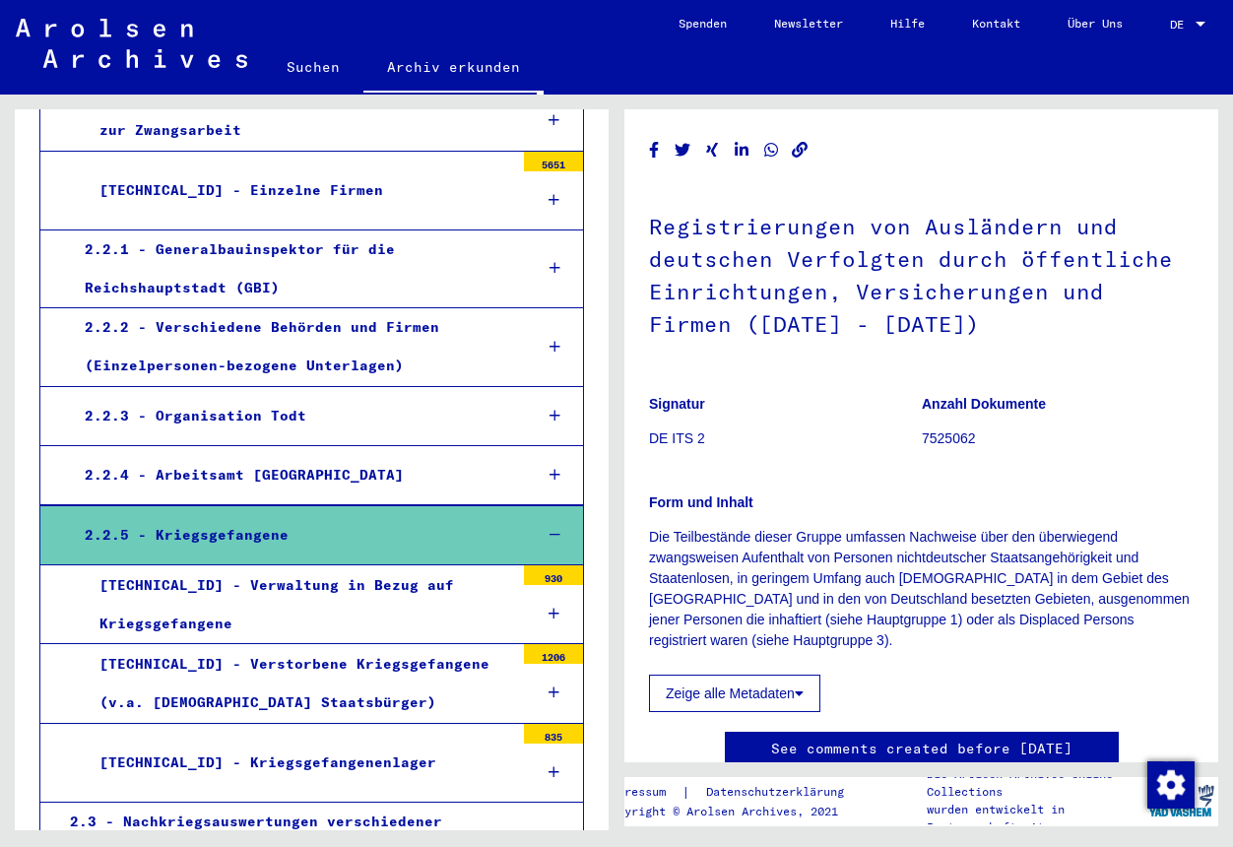
scroll to position [689, 0]
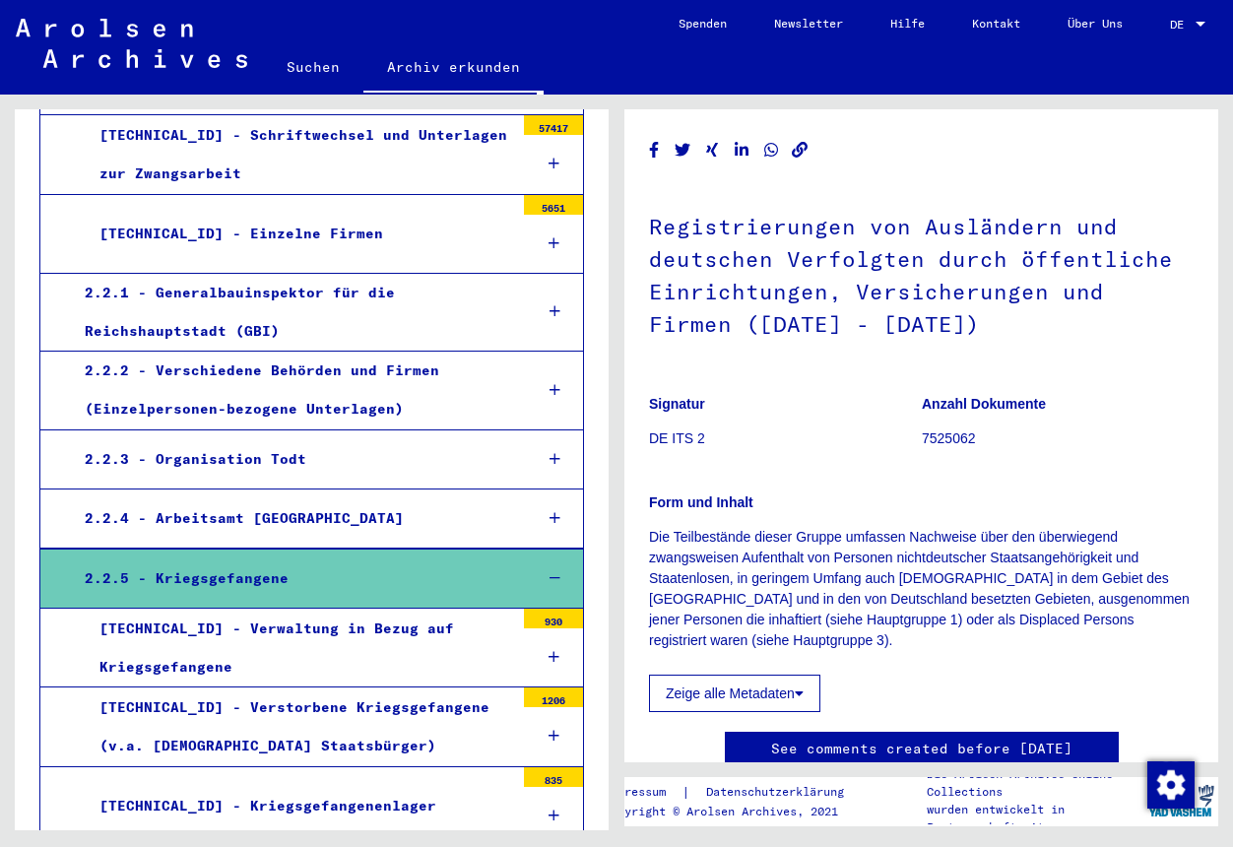
click at [557, 571] on icon at bounding box center [555, 578] width 11 height 14
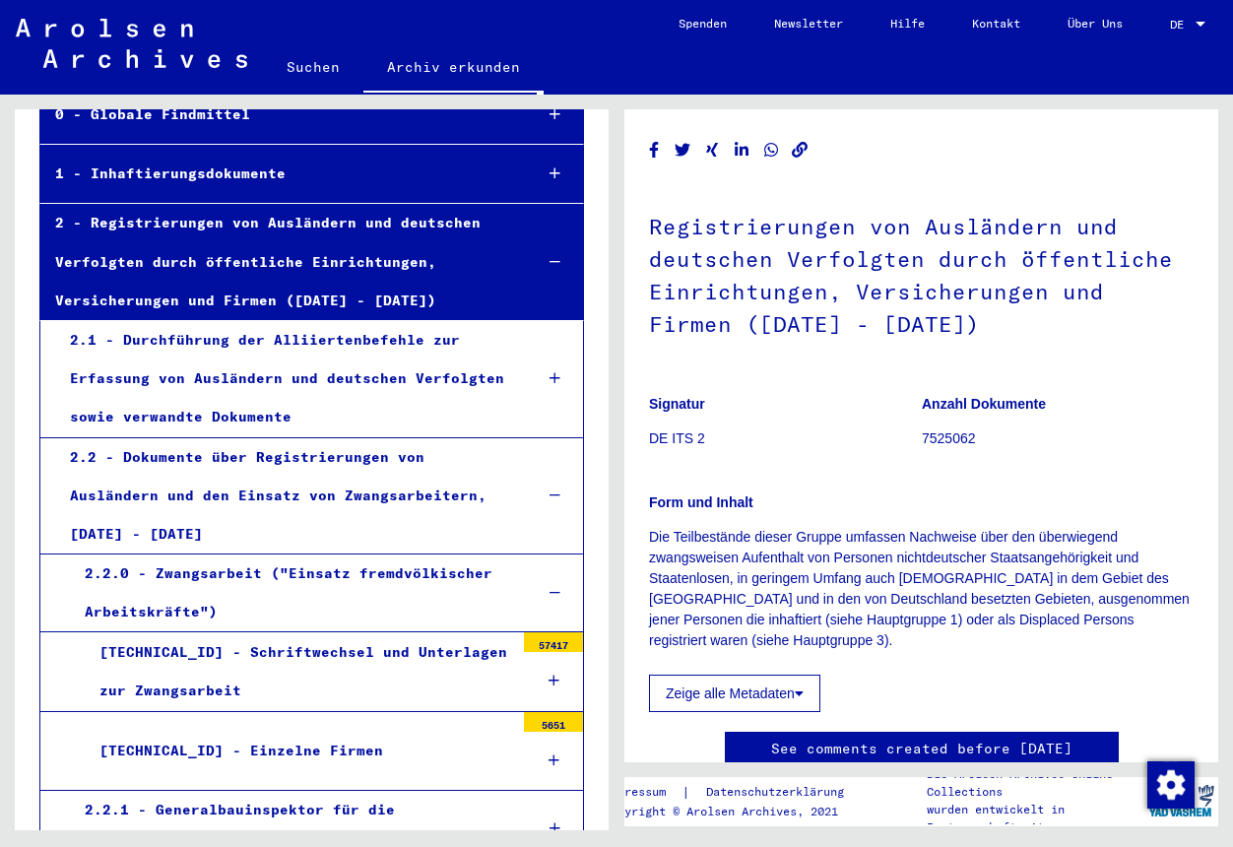
scroll to position [123, 0]
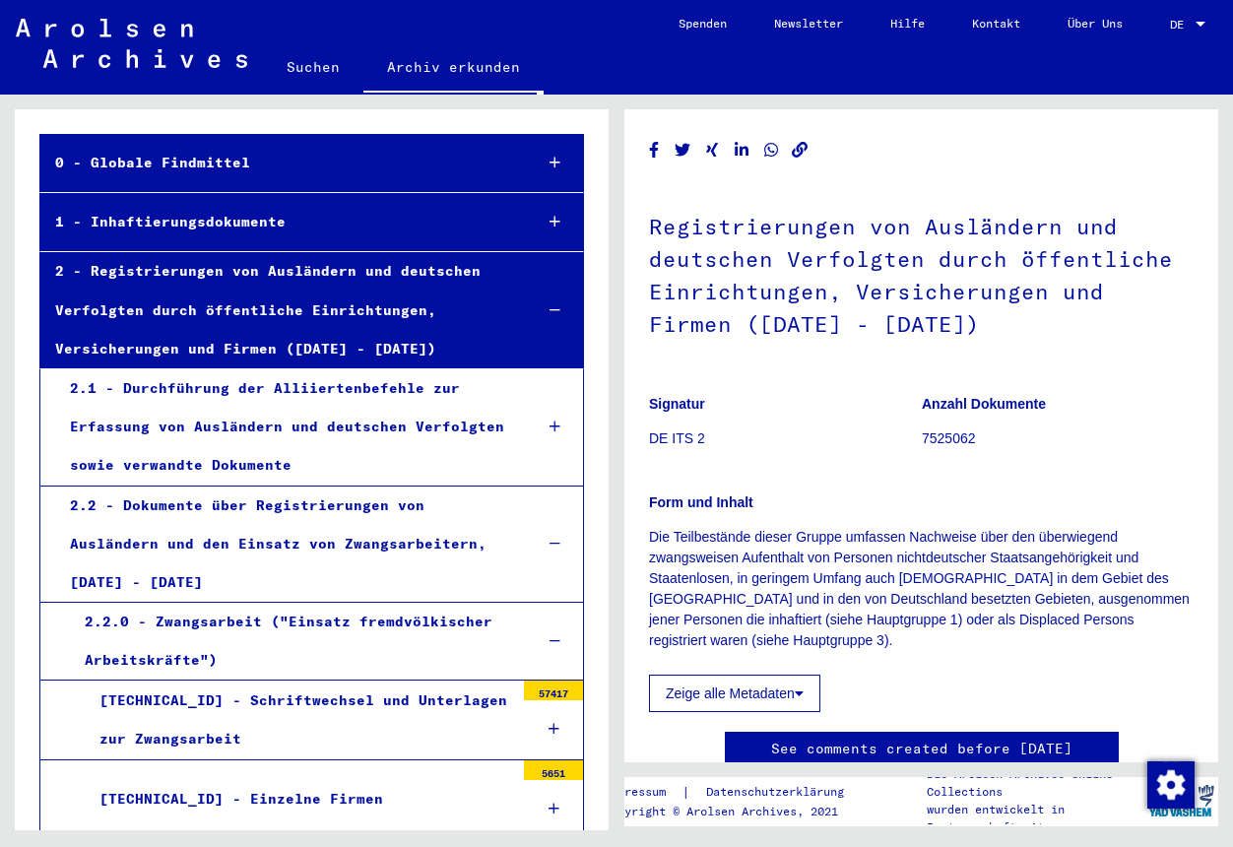
click at [557, 426] on icon at bounding box center [555, 427] width 11 height 14
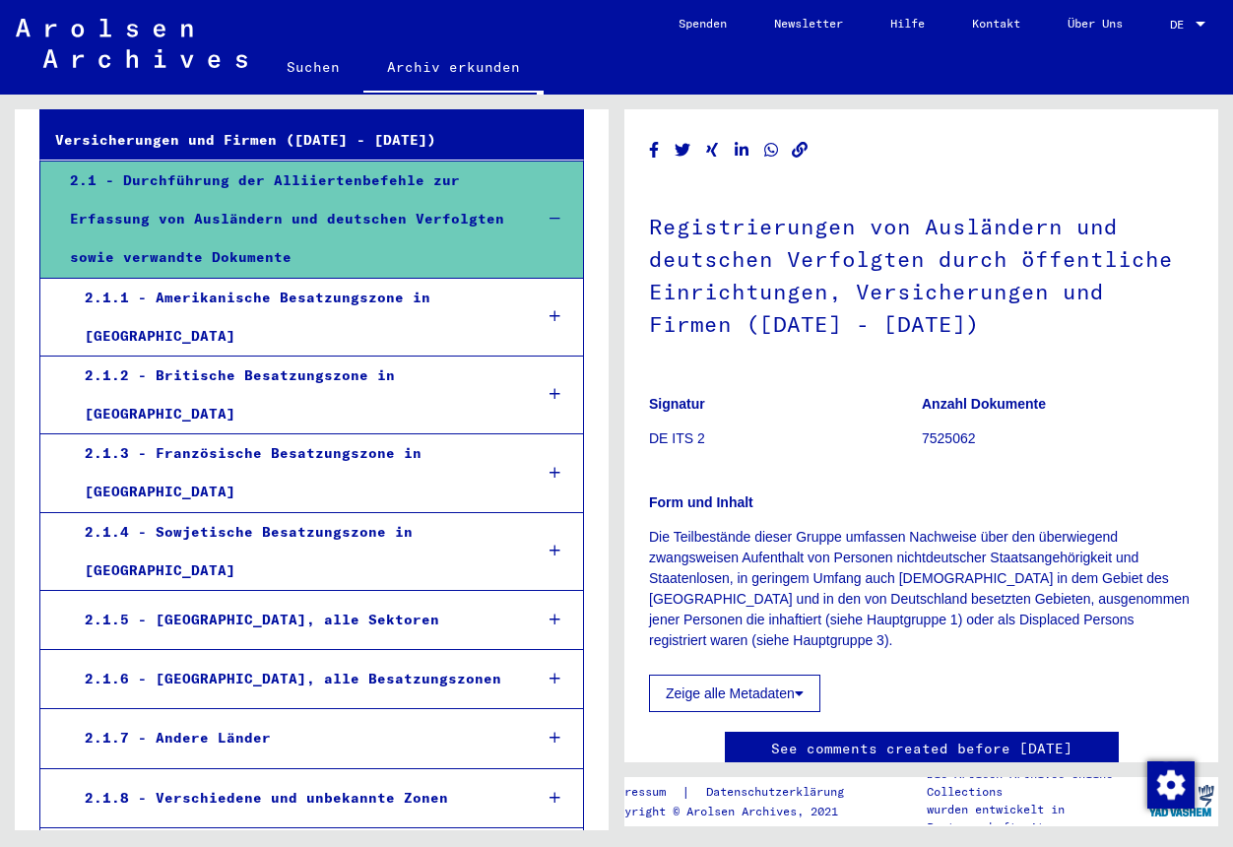
scroll to position [358, 0]
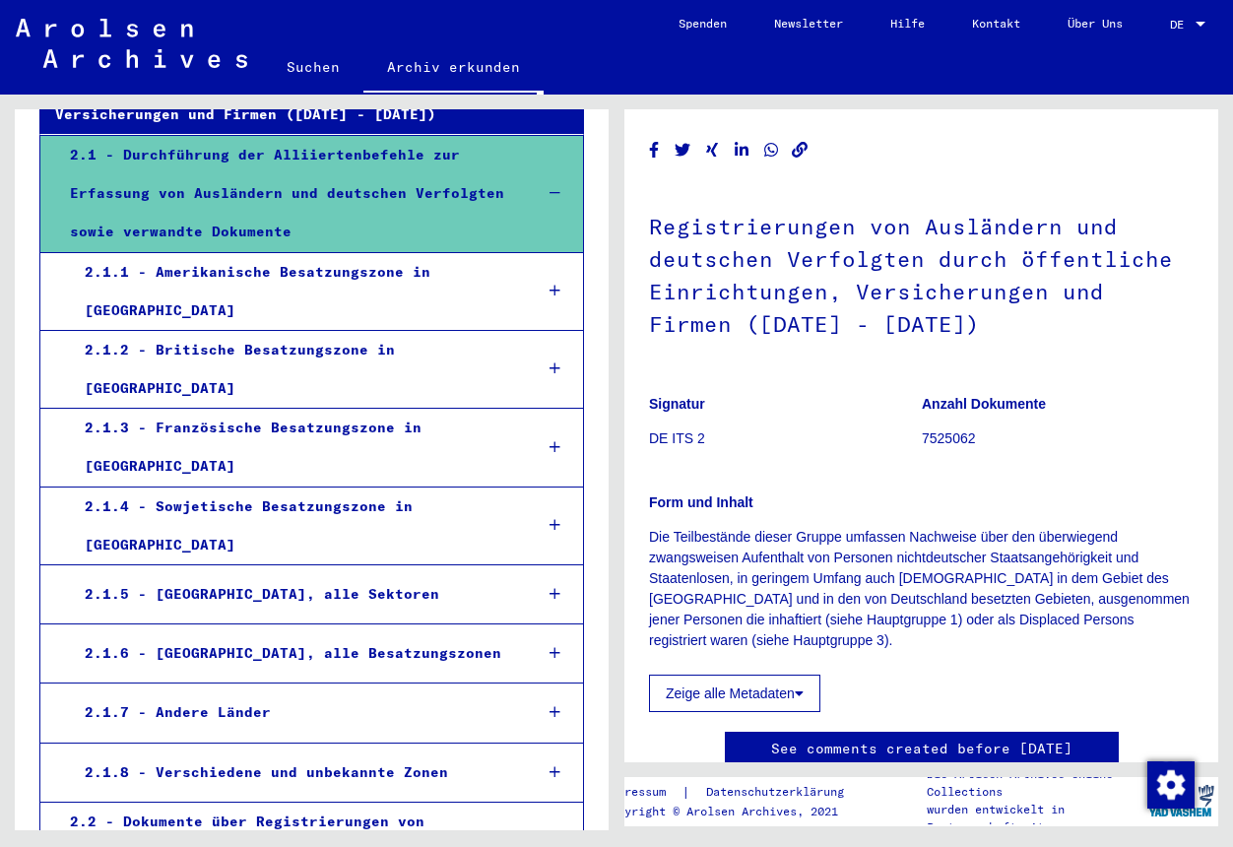
click at [554, 440] on icon at bounding box center [555, 447] width 11 height 14
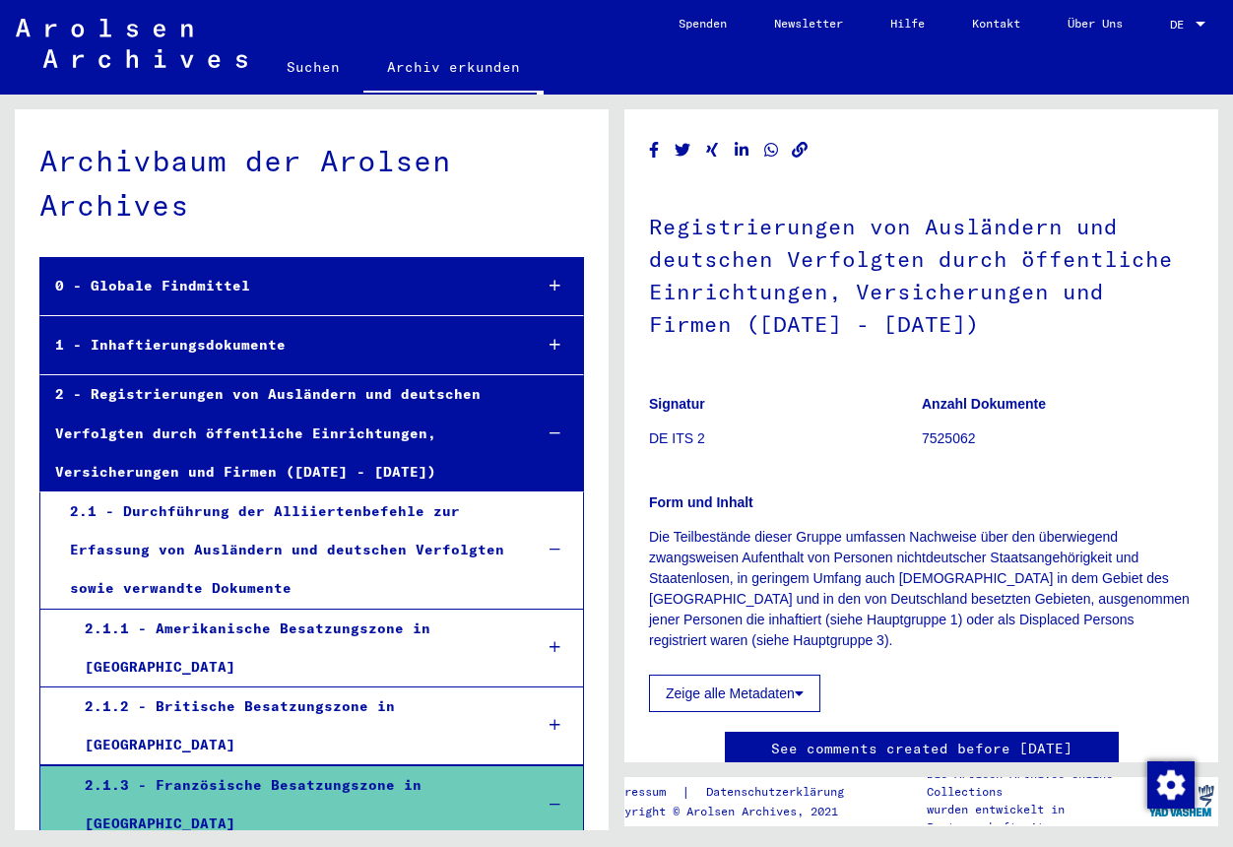
scroll to position [0, 0]
click at [559, 435] on icon at bounding box center [555, 434] width 11 height 14
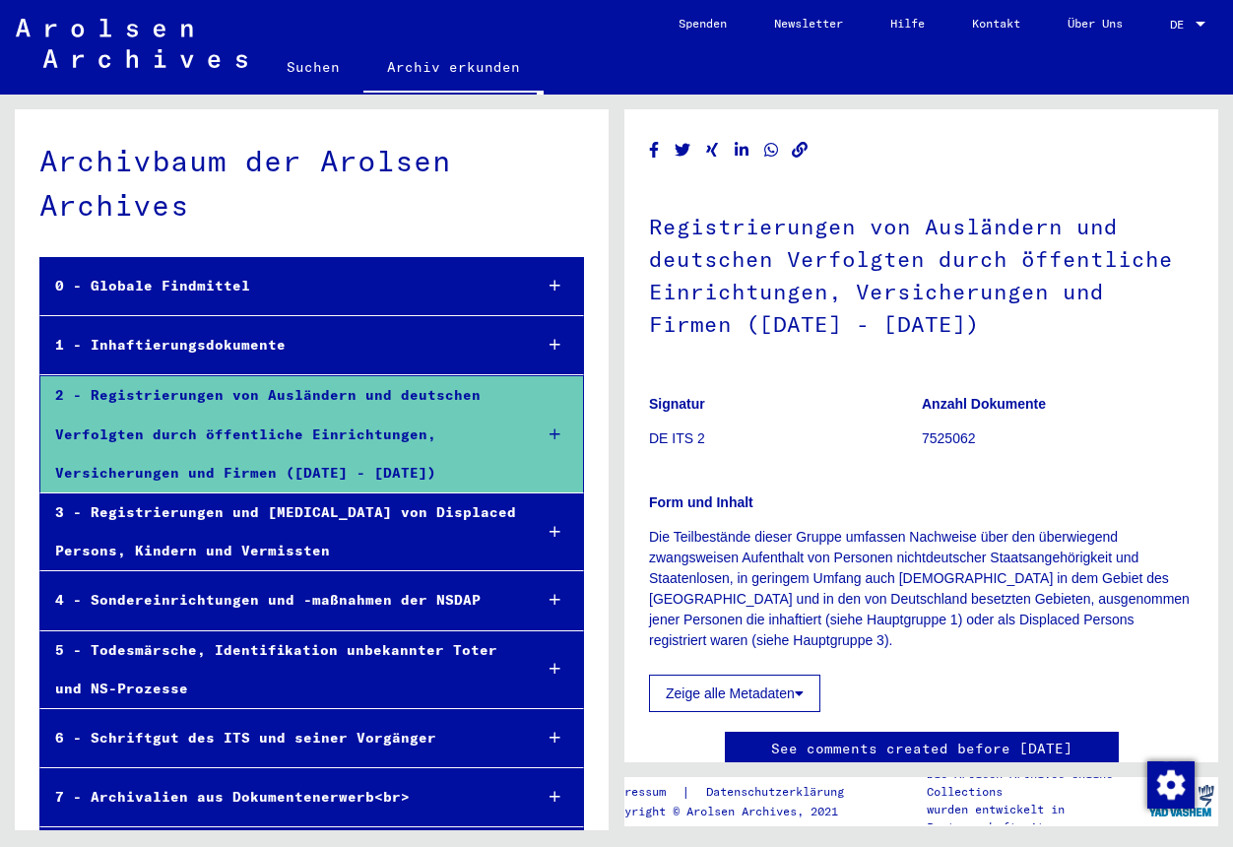
click at [555, 344] on icon at bounding box center [555, 345] width 11 height 14
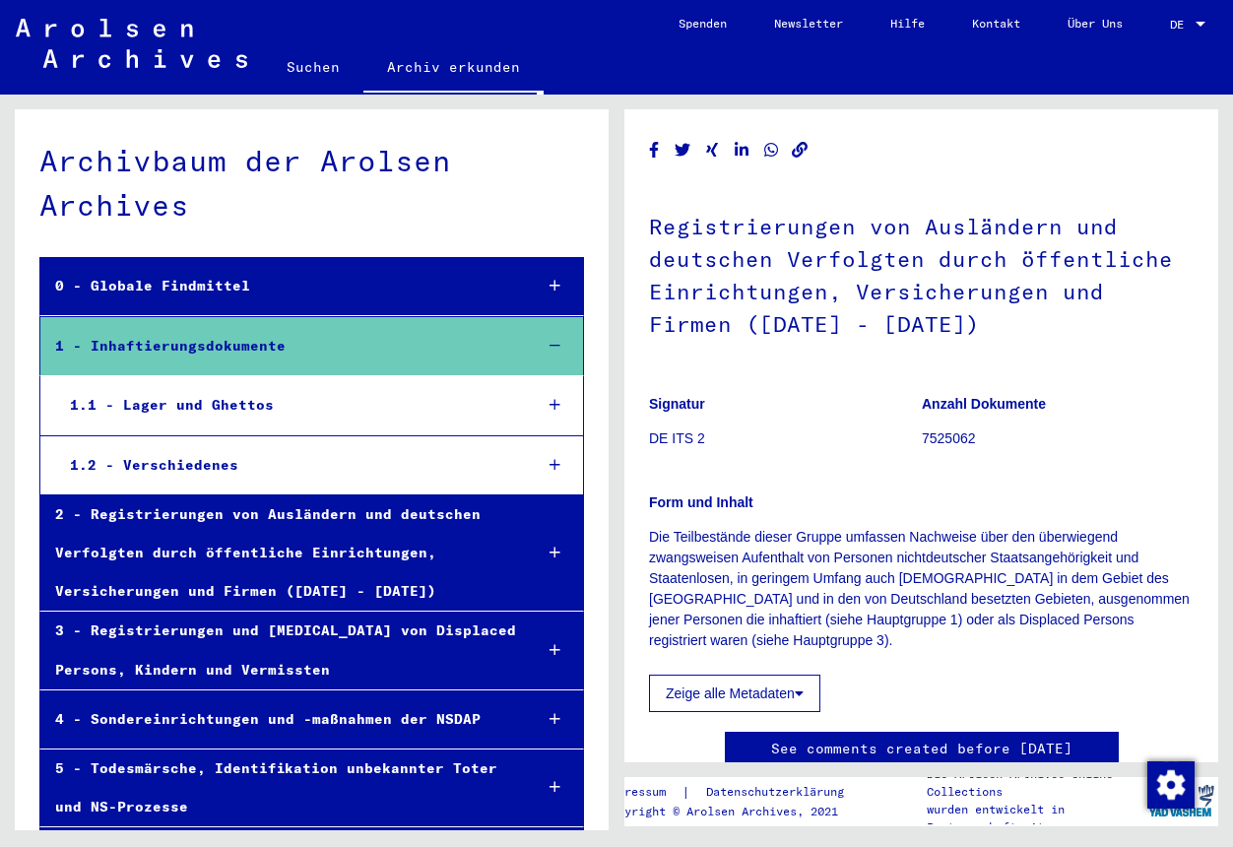
click at [550, 460] on icon at bounding box center [555, 465] width 11 height 14
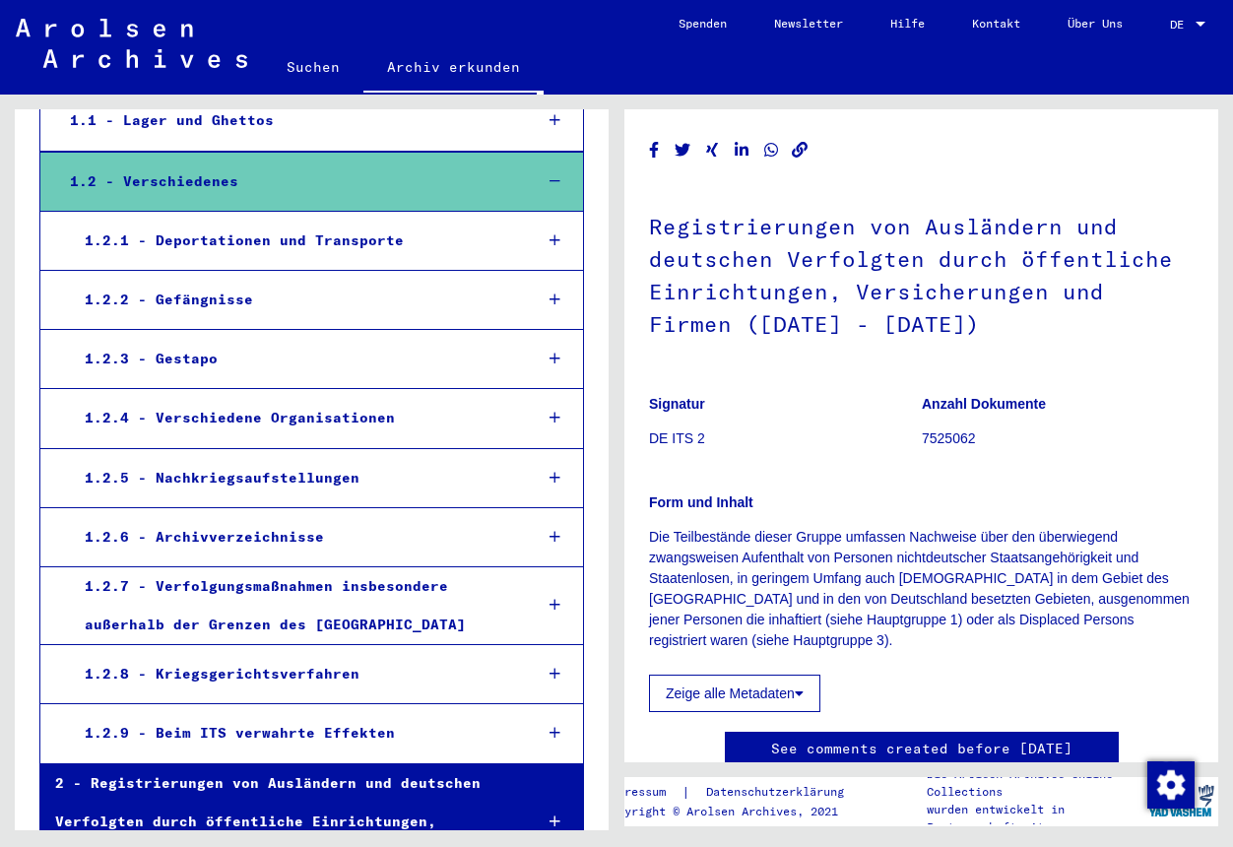
scroll to position [316, 0]
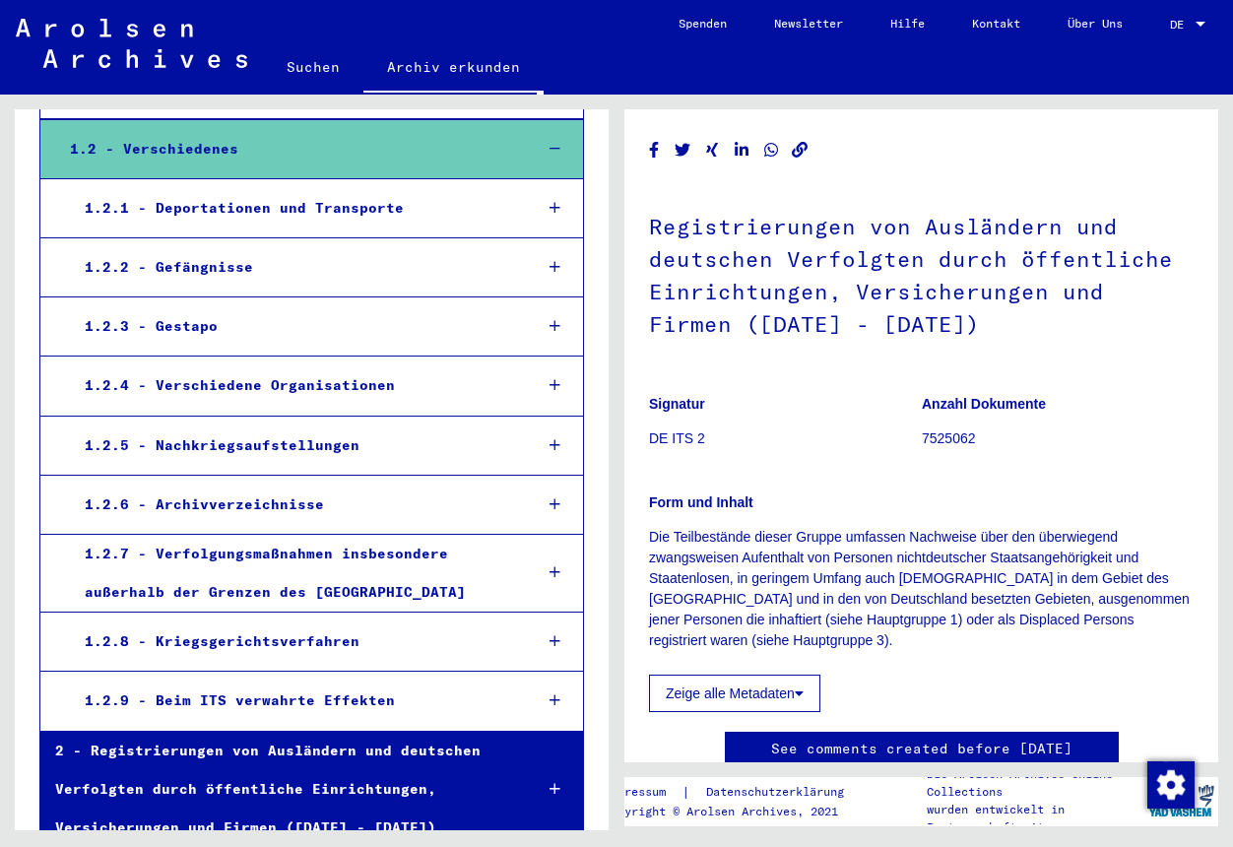
click at [555, 565] on icon at bounding box center [555, 572] width 11 height 14
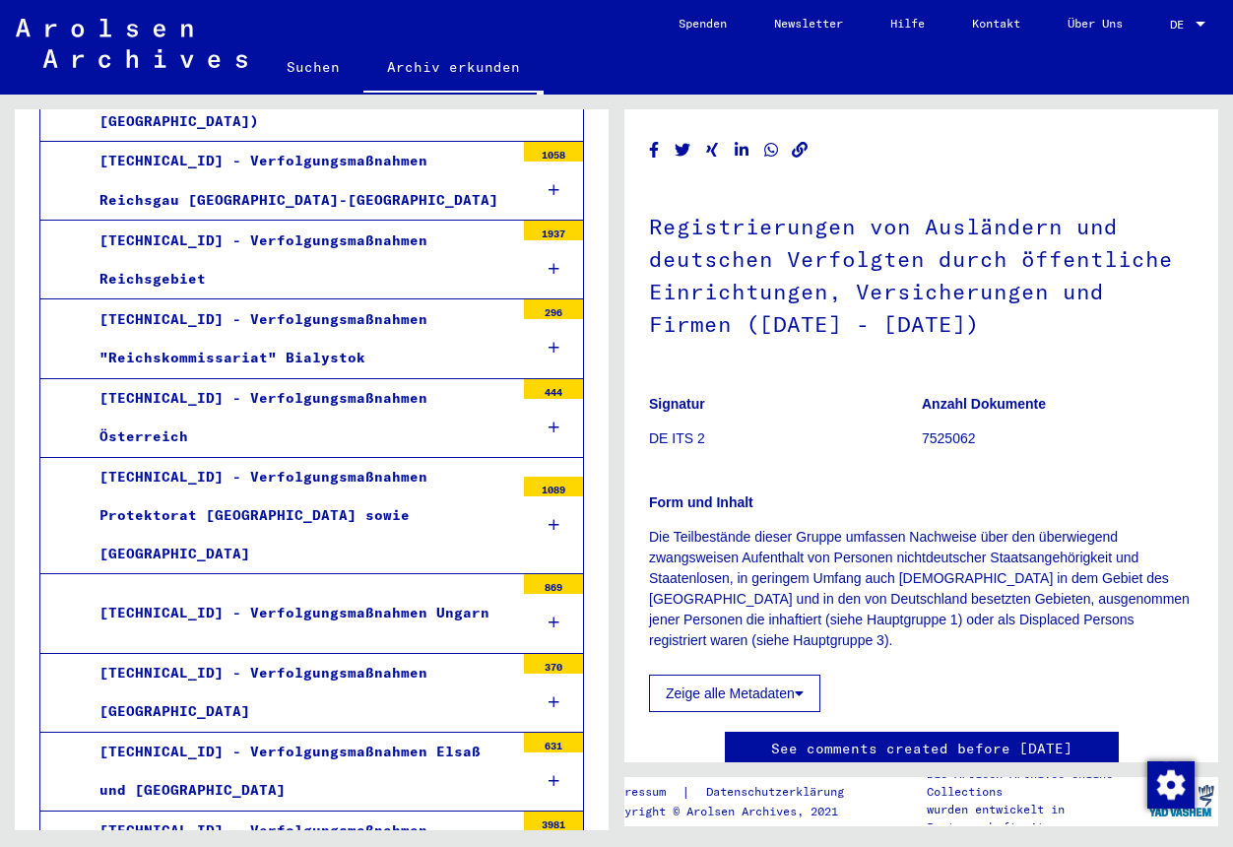
scroll to position [1774, 0]
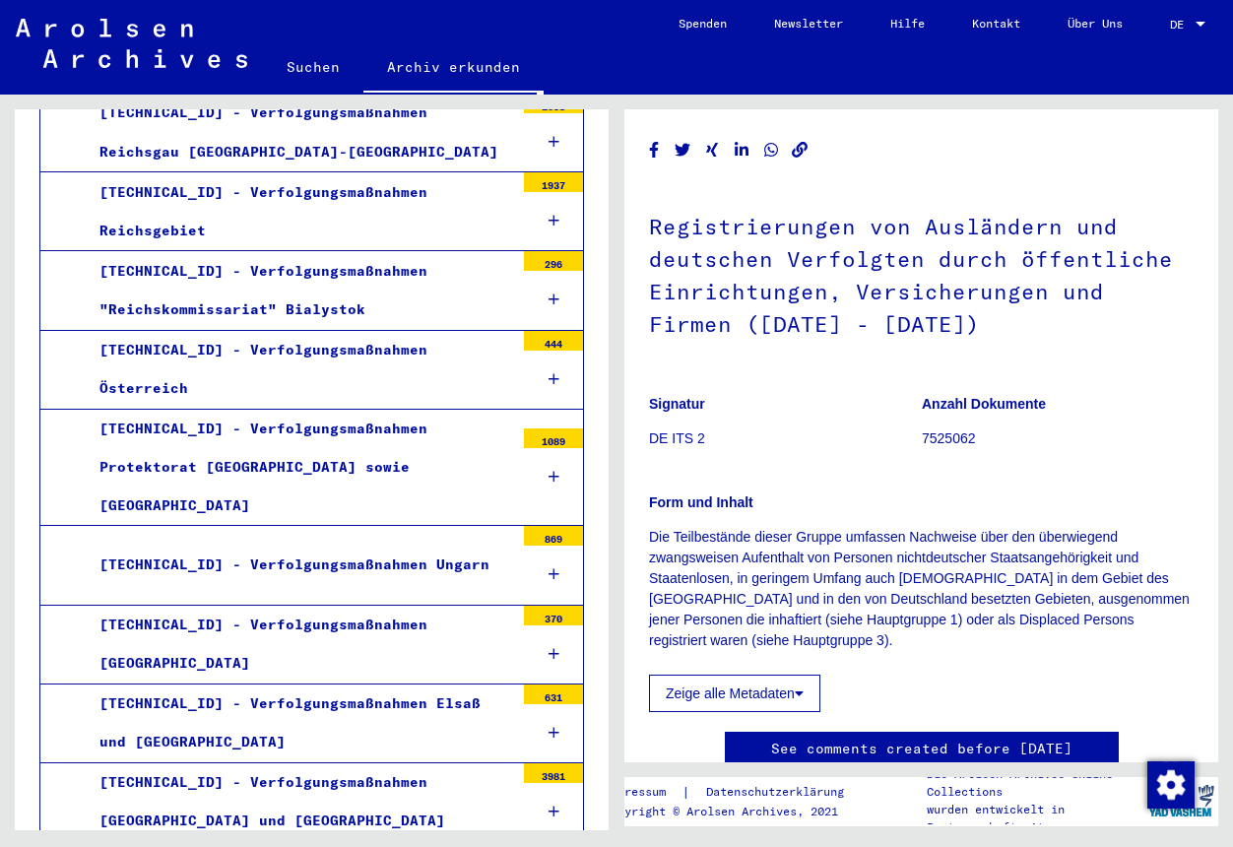
click at [555, 805] on icon at bounding box center [554, 812] width 11 height 14
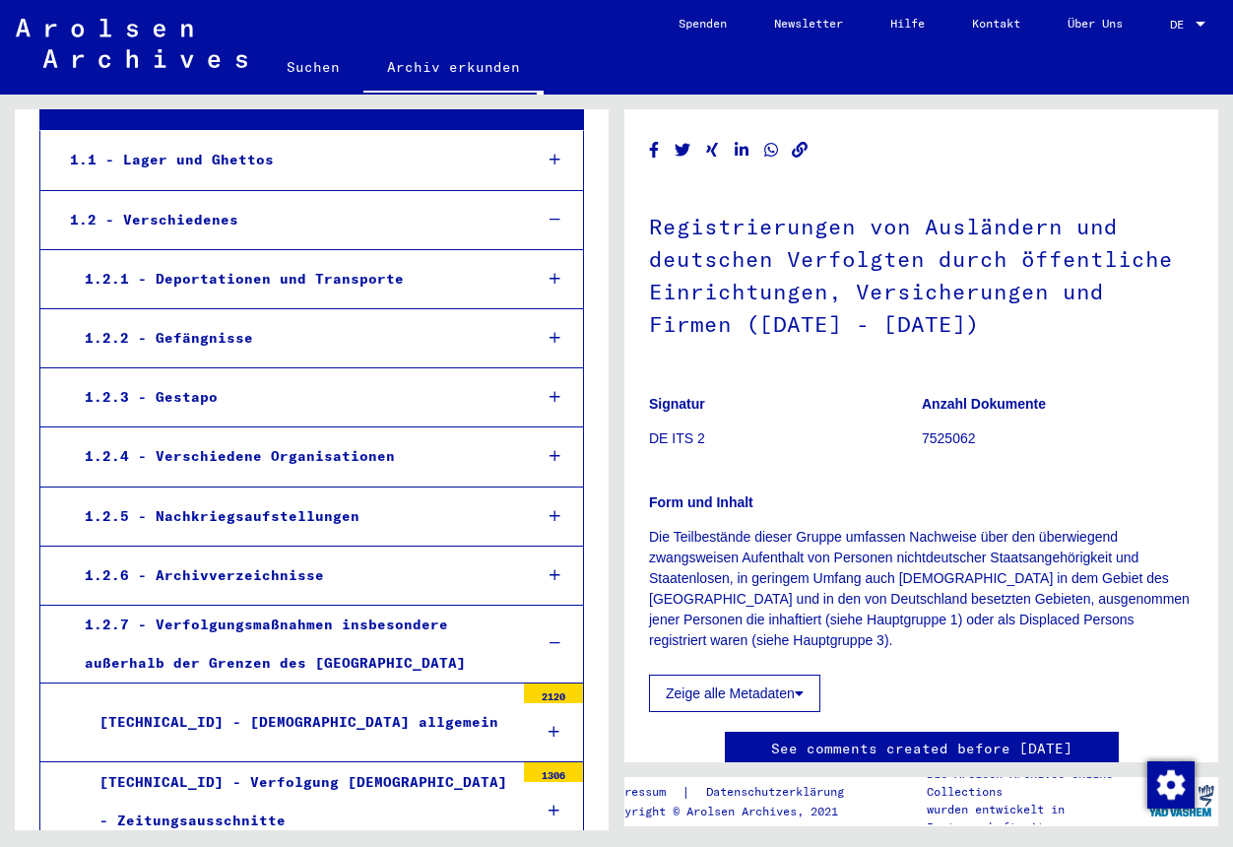
scroll to position [238, 0]
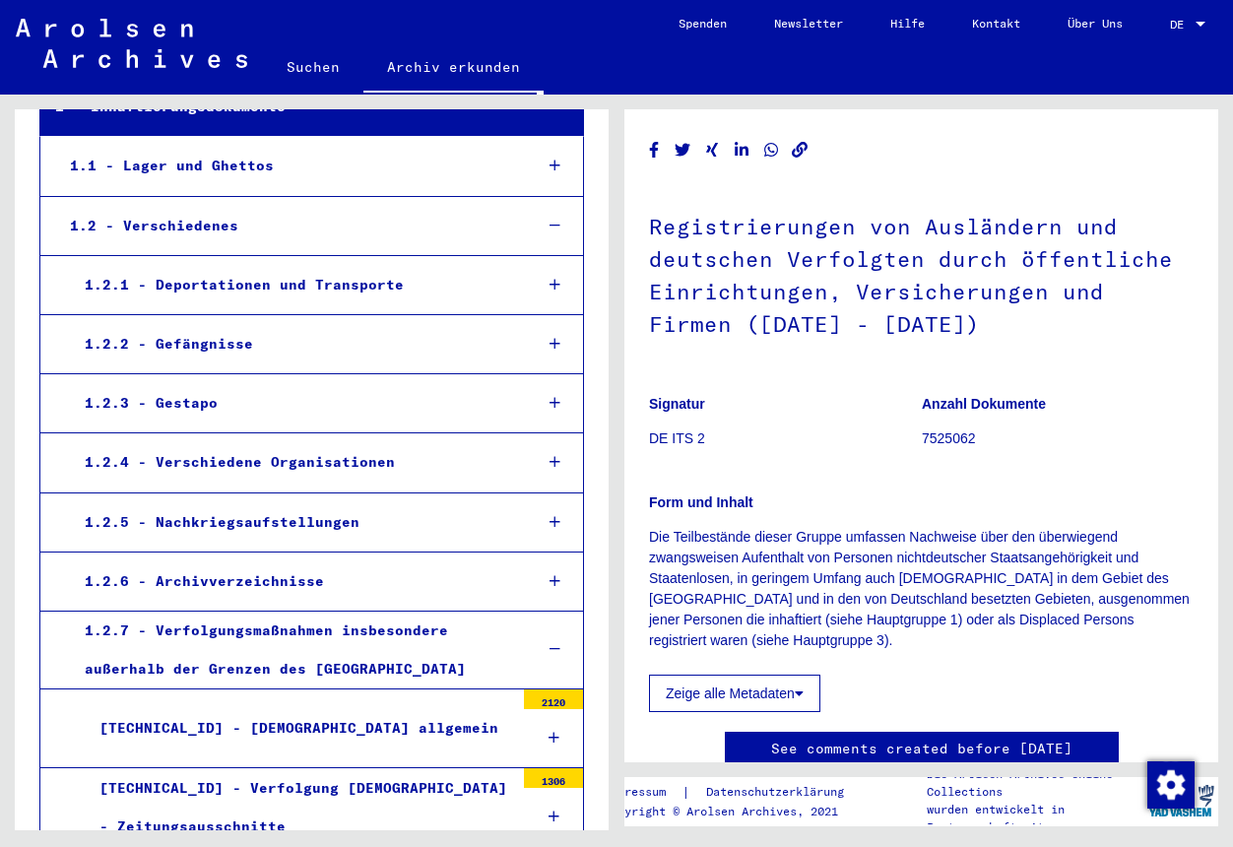
click at [558, 647] on icon at bounding box center [555, 649] width 11 height 14
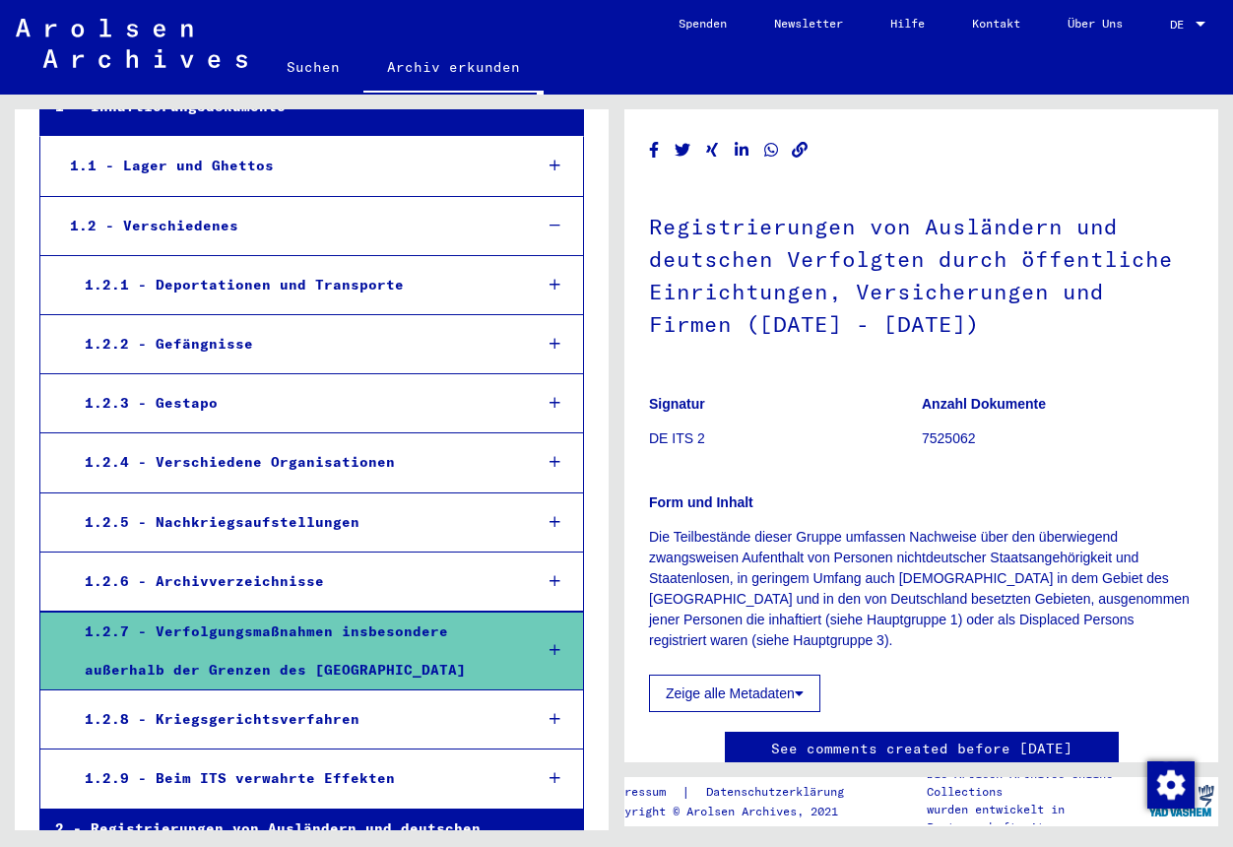
click at [557, 396] on icon at bounding box center [555, 403] width 11 height 14
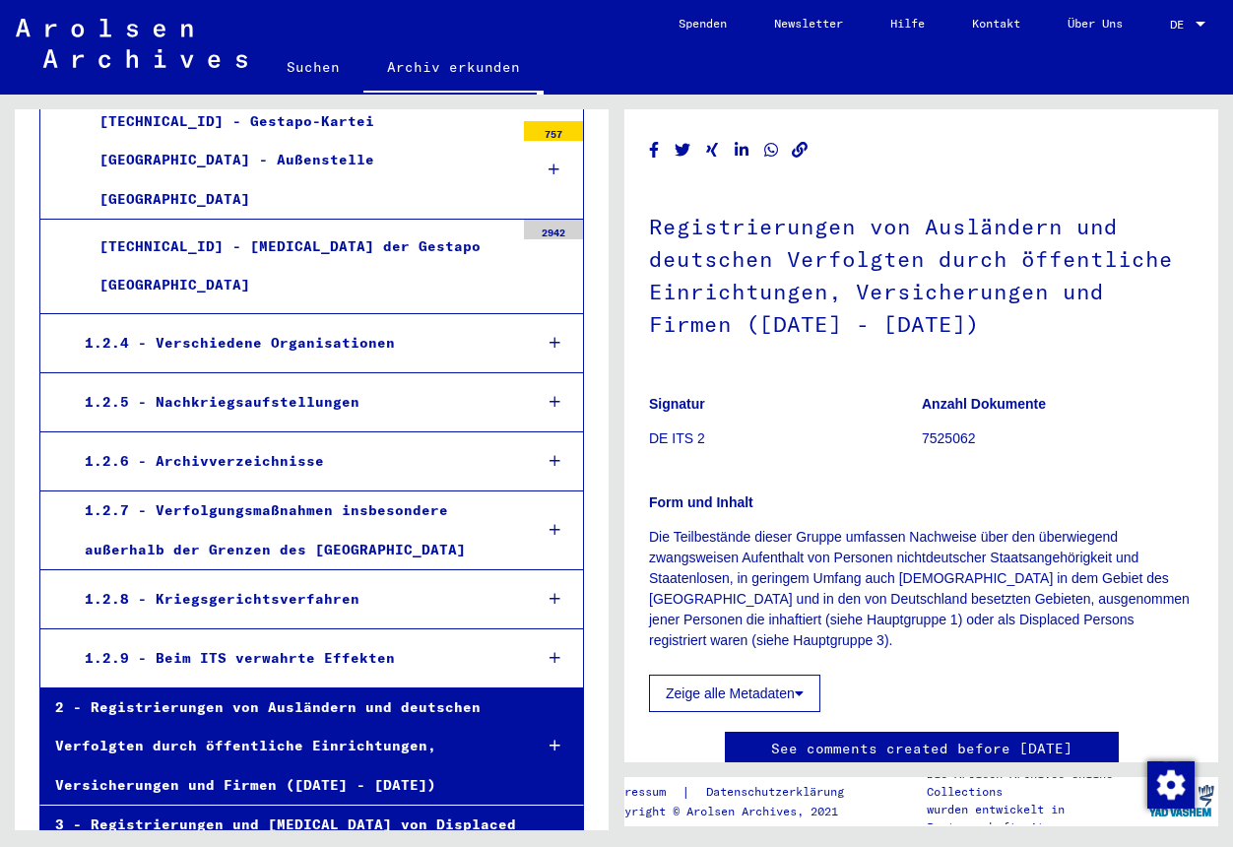
scroll to position [1641, 0]
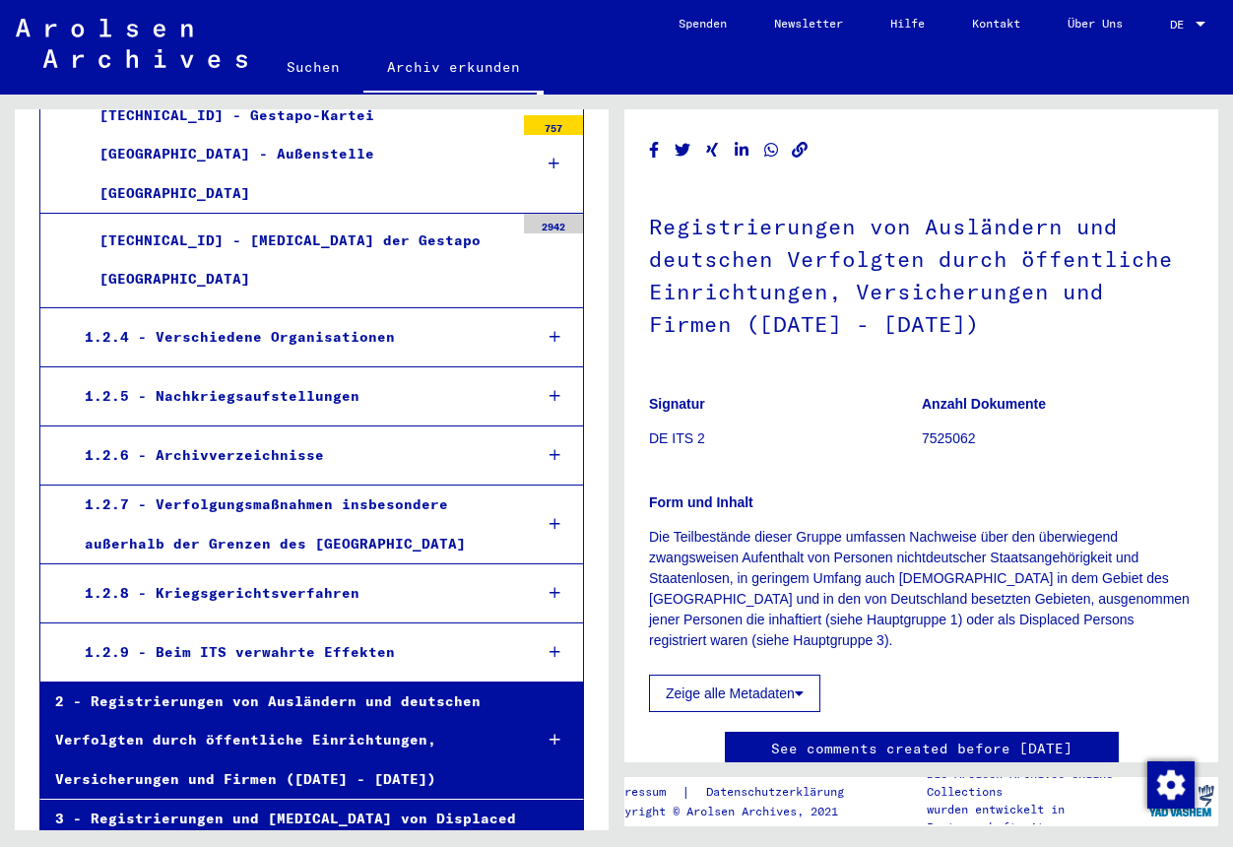
click at [427, 222] on div "[TECHNICAL_ID] - [MEDICAL_DATA] der Gestapo [GEOGRAPHIC_DATA]" at bounding box center [300, 260] width 430 height 77
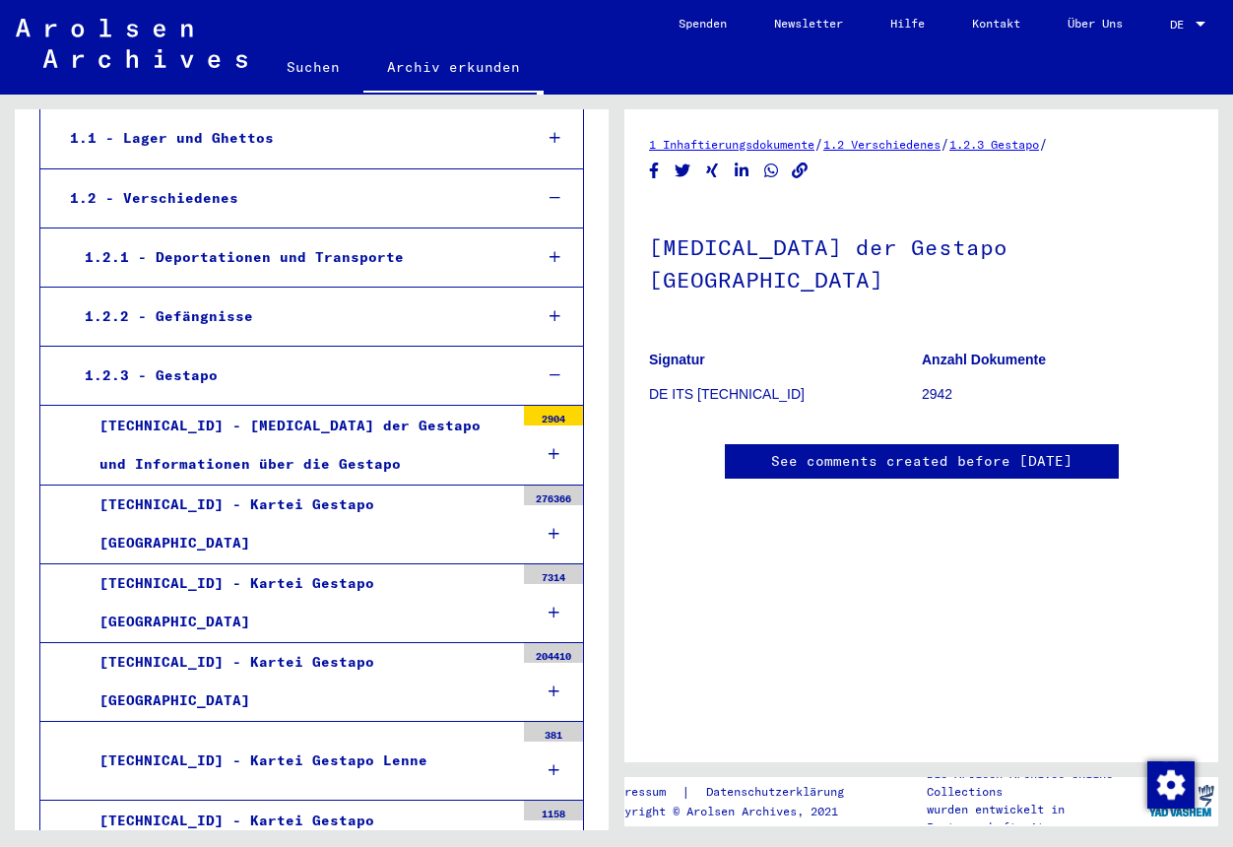
scroll to position [269, 0]
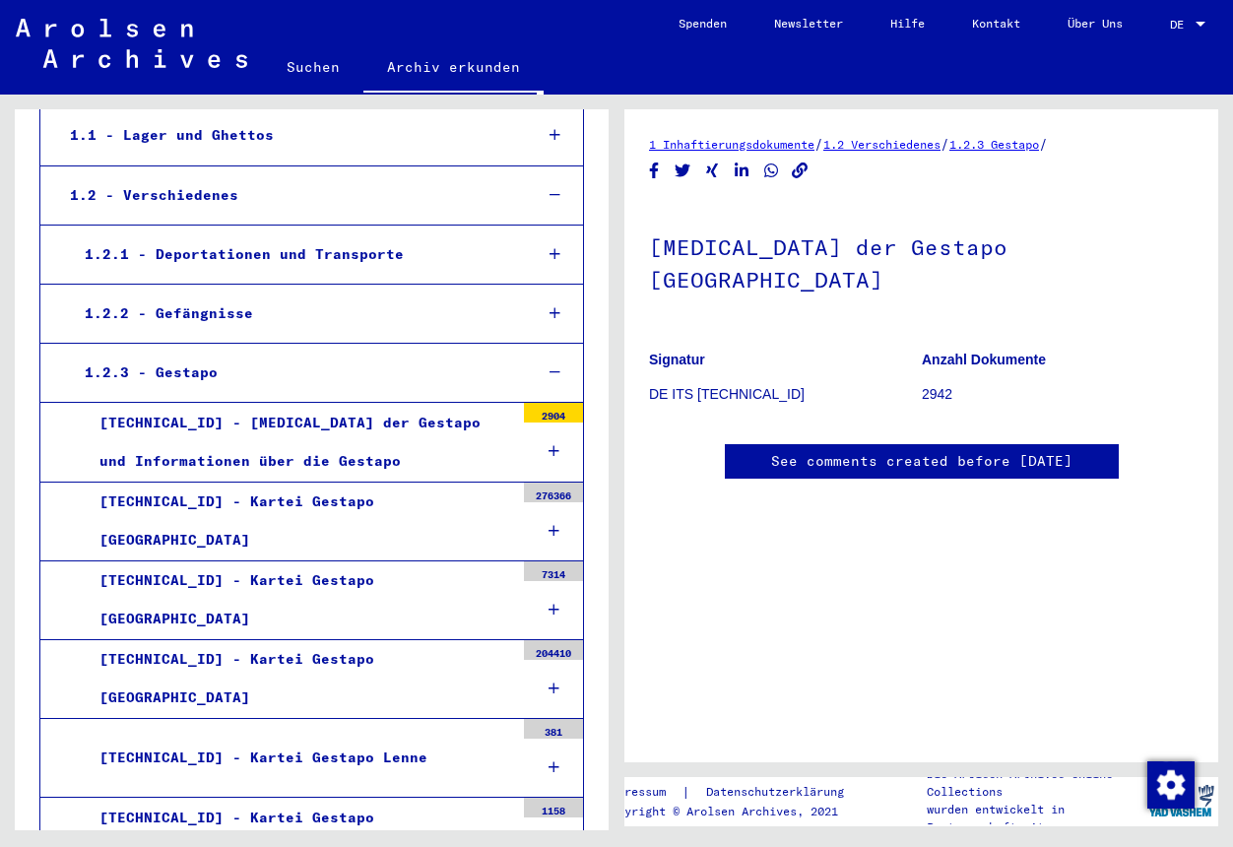
click at [557, 306] on icon at bounding box center [555, 313] width 11 height 14
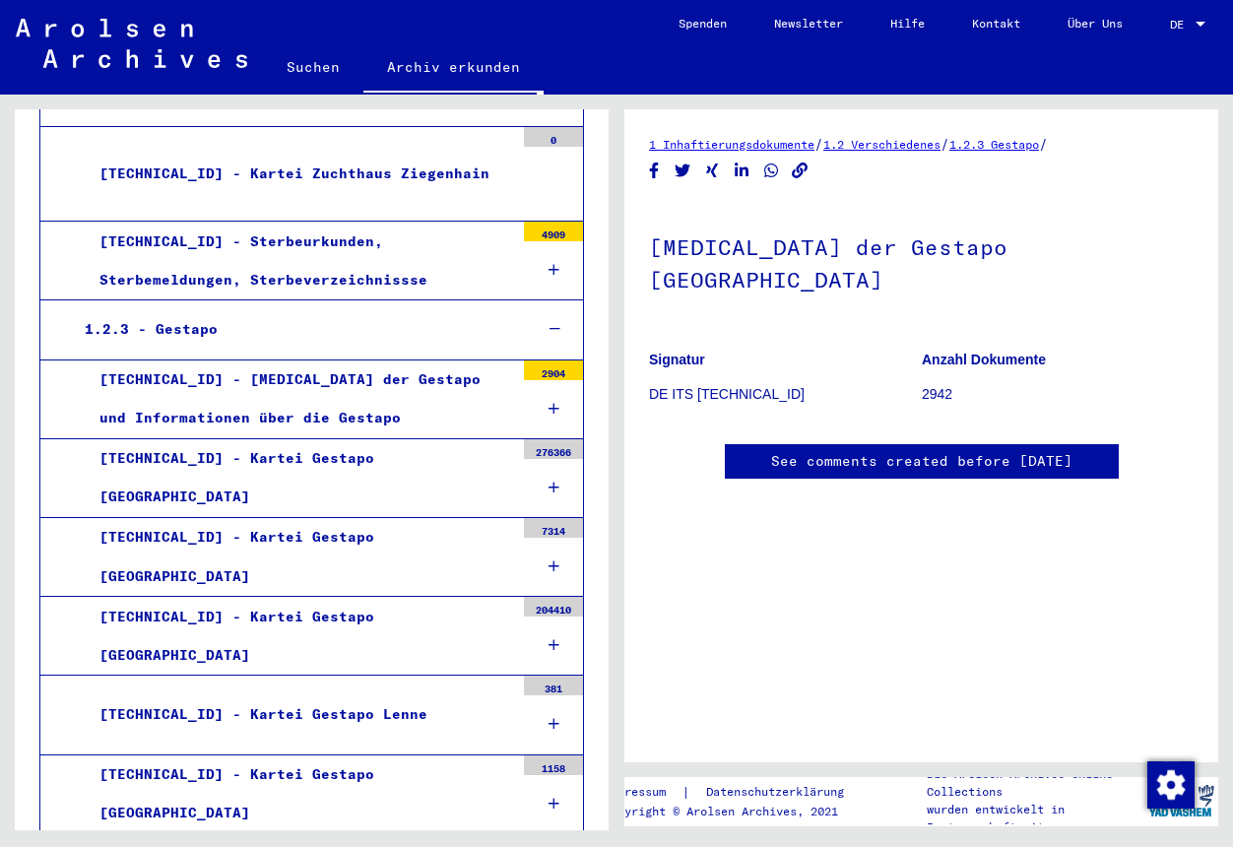
scroll to position [1372, 0]
click at [556, 401] on icon at bounding box center [554, 408] width 11 height 14
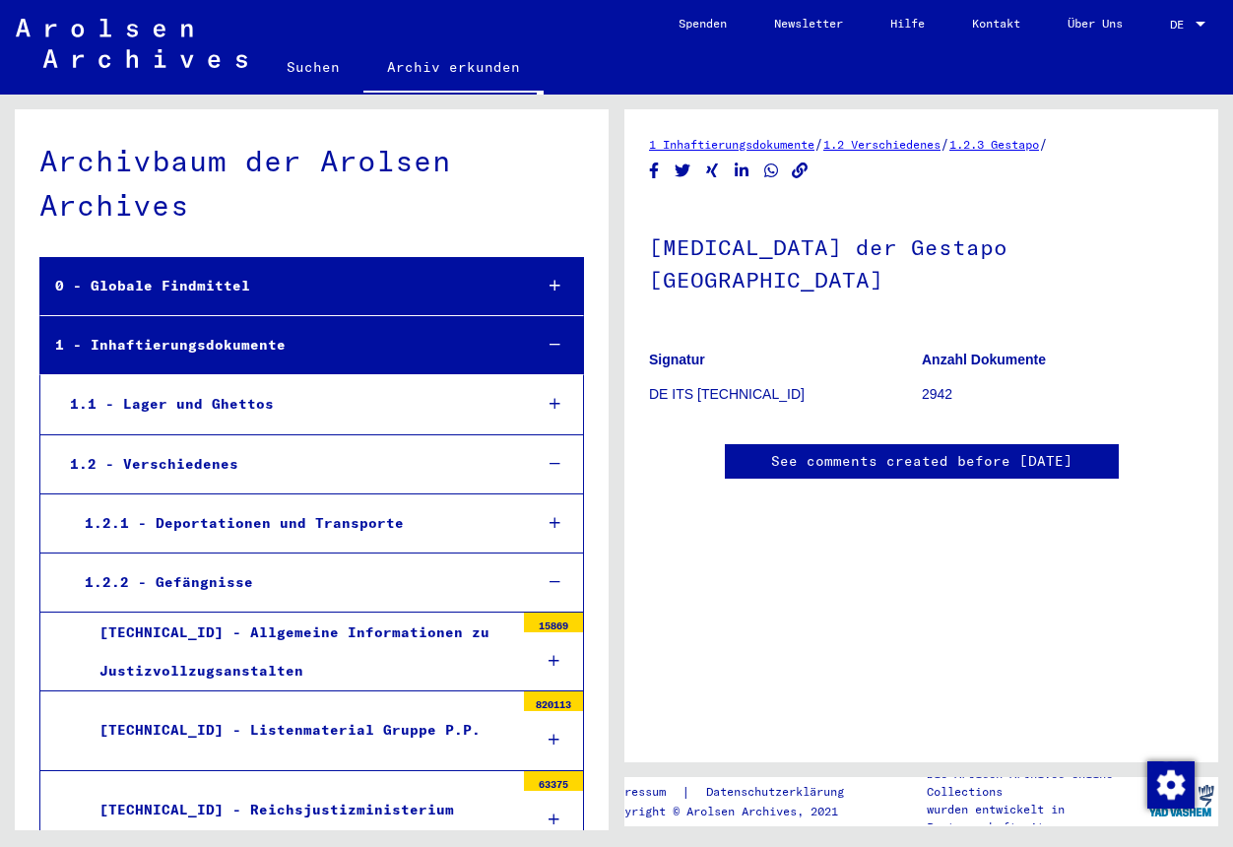
scroll to position [0, 0]
click at [560, 462] on icon at bounding box center [555, 464] width 11 height 14
